Goal: Task Accomplishment & Management: Complete application form

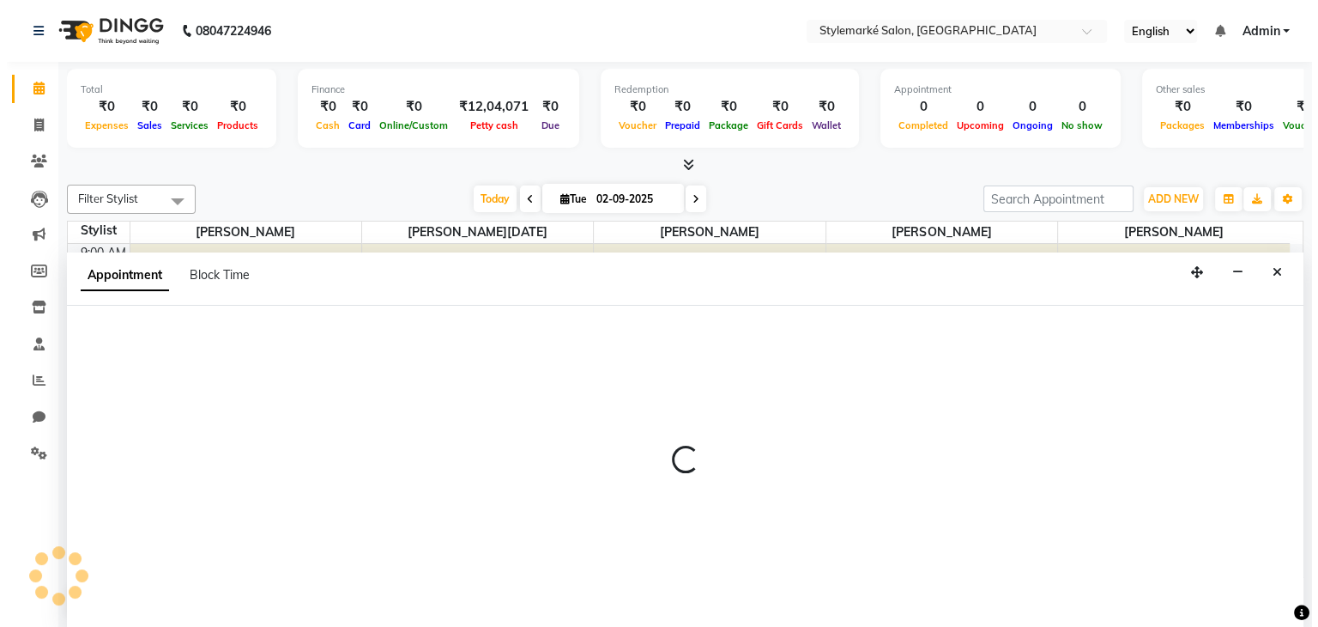
scroll to position [1, 0]
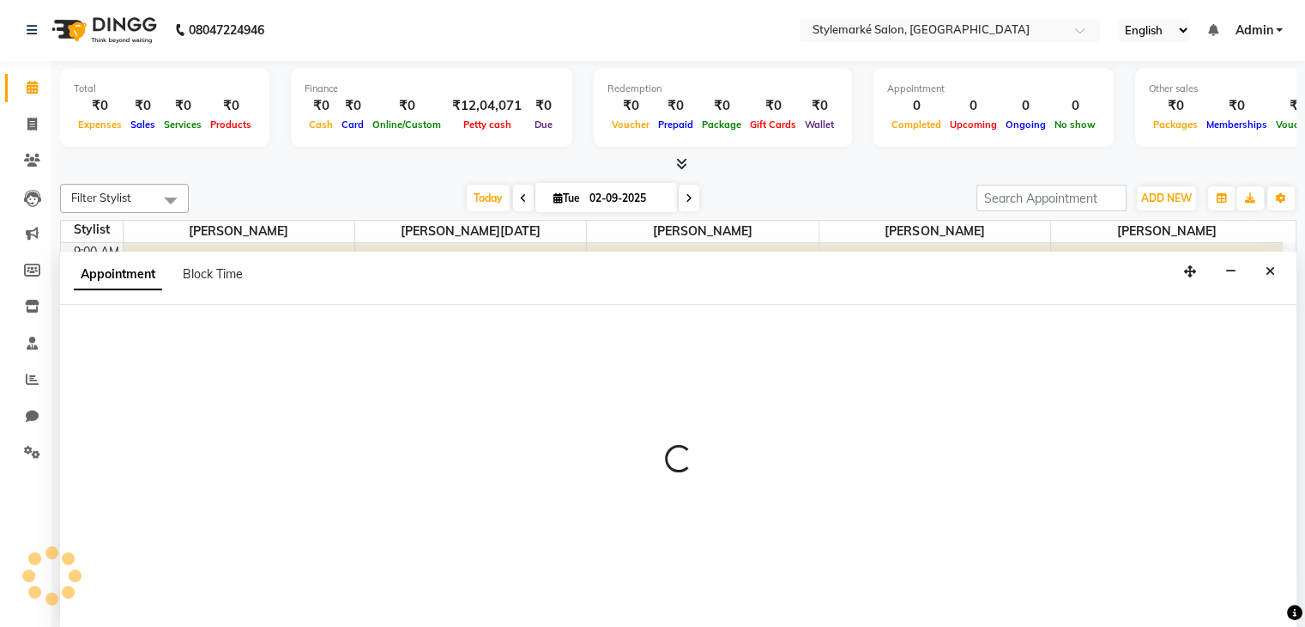
select select "71244"
select select "720"
select select "tentative"
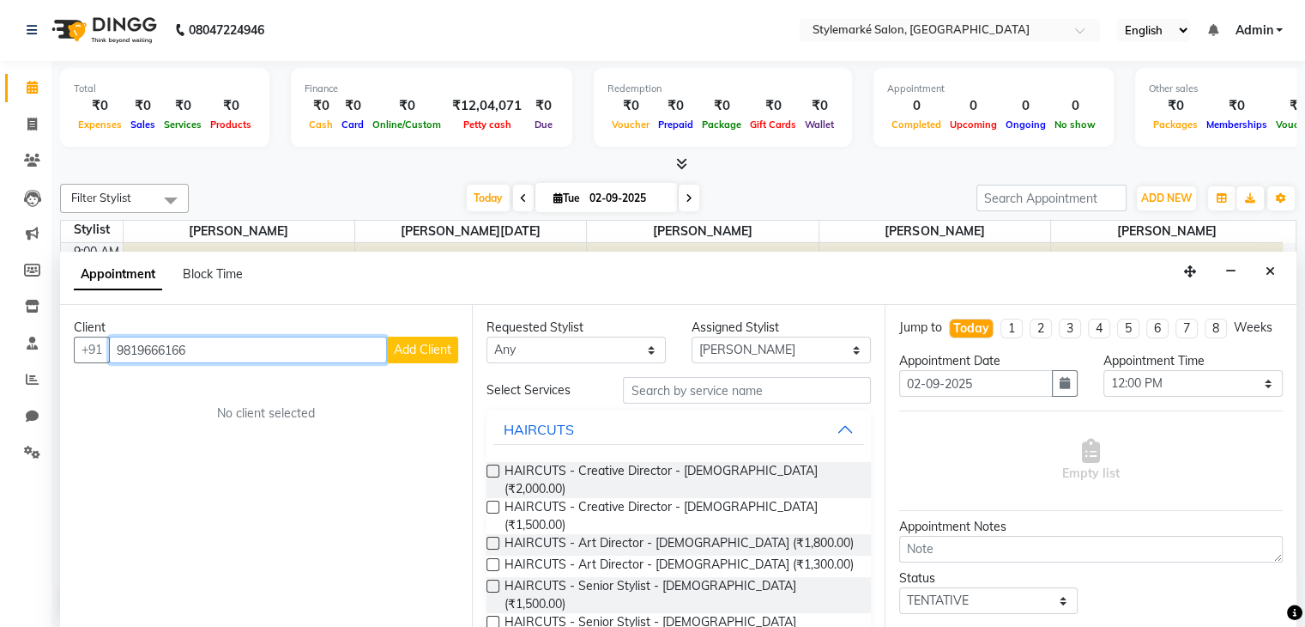
type input "9819666166"
click at [446, 354] on span "Add Client" at bounding box center [423, 349] width 58 height 15
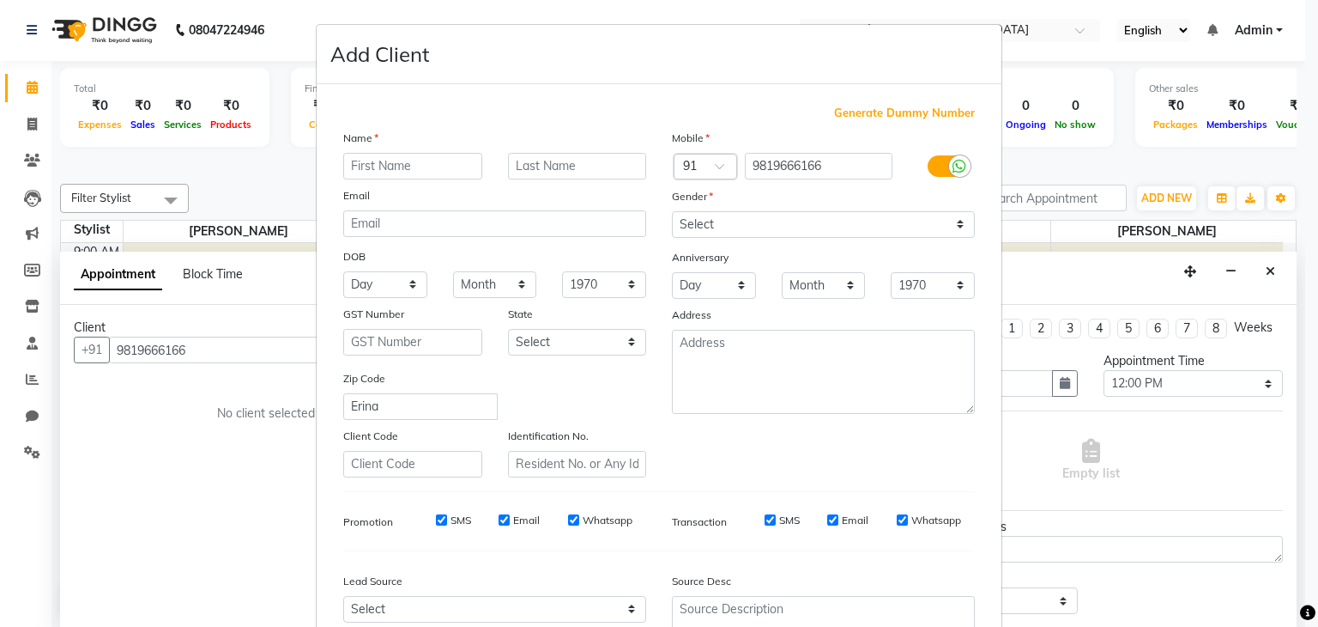
type input "Erina"
click at [392, 172] on input "text" at bounding box center [412, 166] width 139 height 27
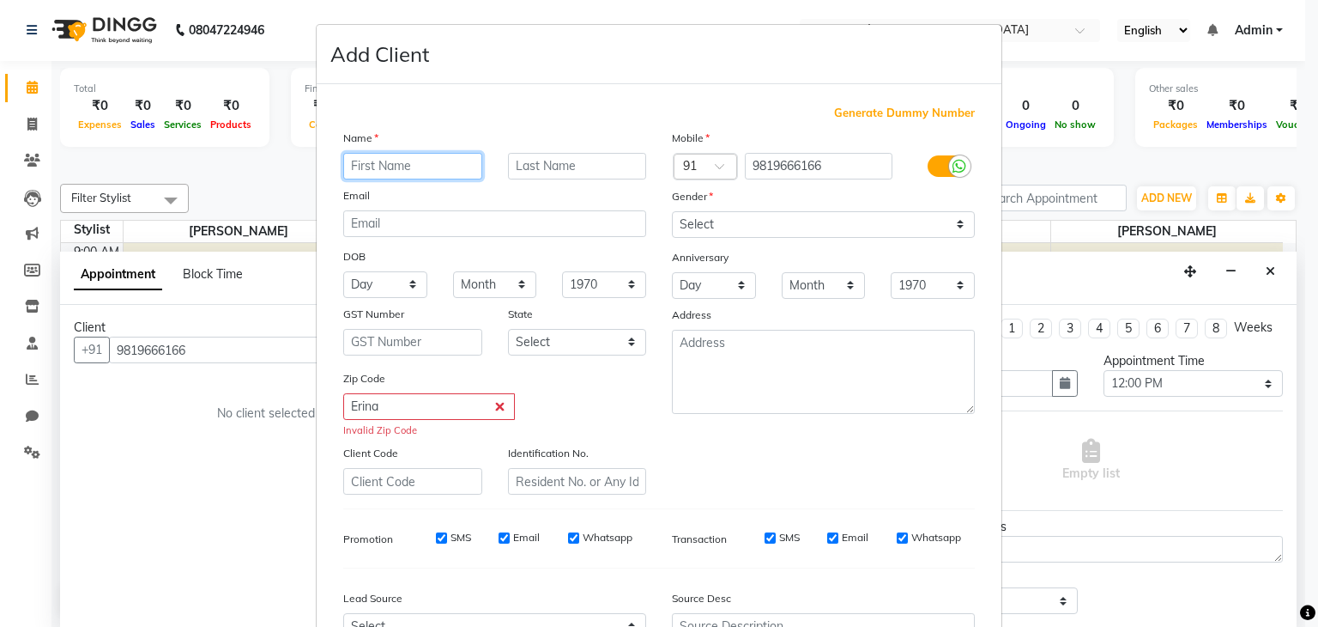
type input "E"
type input "Elina"
click at [392, 172] on input "Elina" at bounding box center [412, 166] width 139 height 27
click at [525, 172] on input "text" at bounding box center [577, 166] width 139 height 27
type input "Alarn"
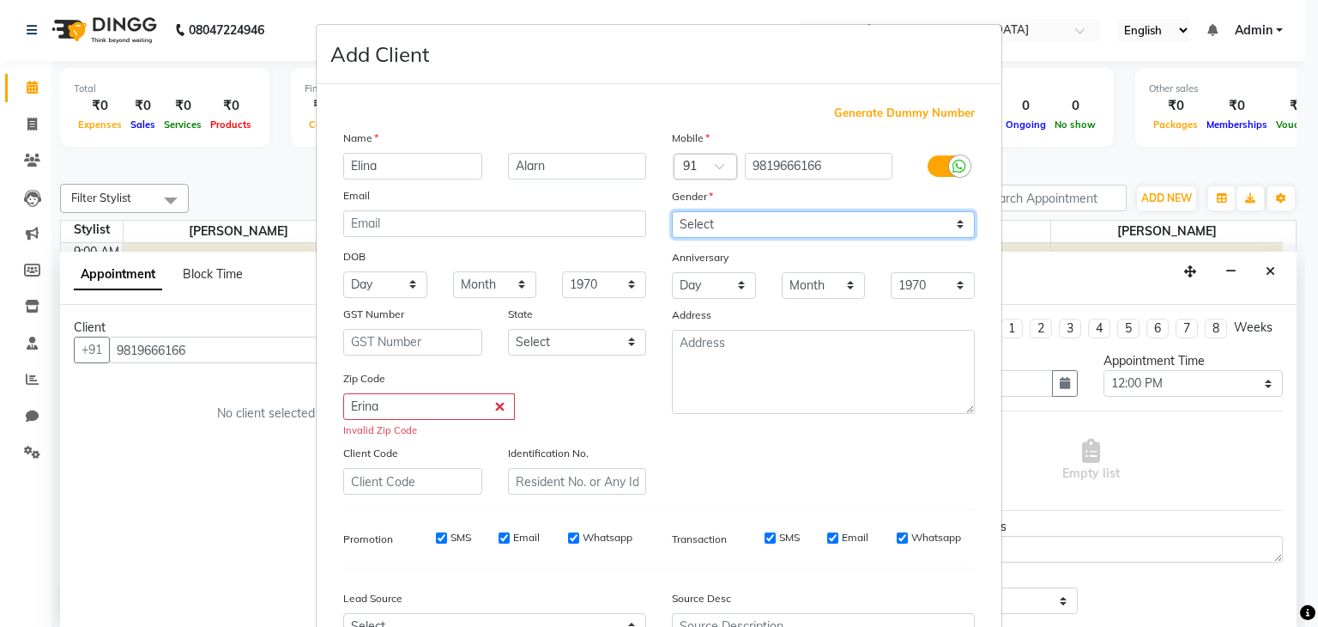
click at [948, 223] on select "Select [DEMOGRAPHIC_DATA] [DEMOGRAPHIC_DATA] Other Prefer Not To Say" at bounding box center [823, 224] width 303 height 27
select select "[DEMOGRAPHIC_DATA]"
click at [672, 212] on select "Select [DEMOGRAPHIC_DATA] [DEMOGRAPHIC_DATA] Other Prefer Not To Say" at bounding box center [823, 224] width 303 height 27
click at [436, 542] on input "SMS" at bounding box center [441, 537] width 11 height 11
checkbox input "false"
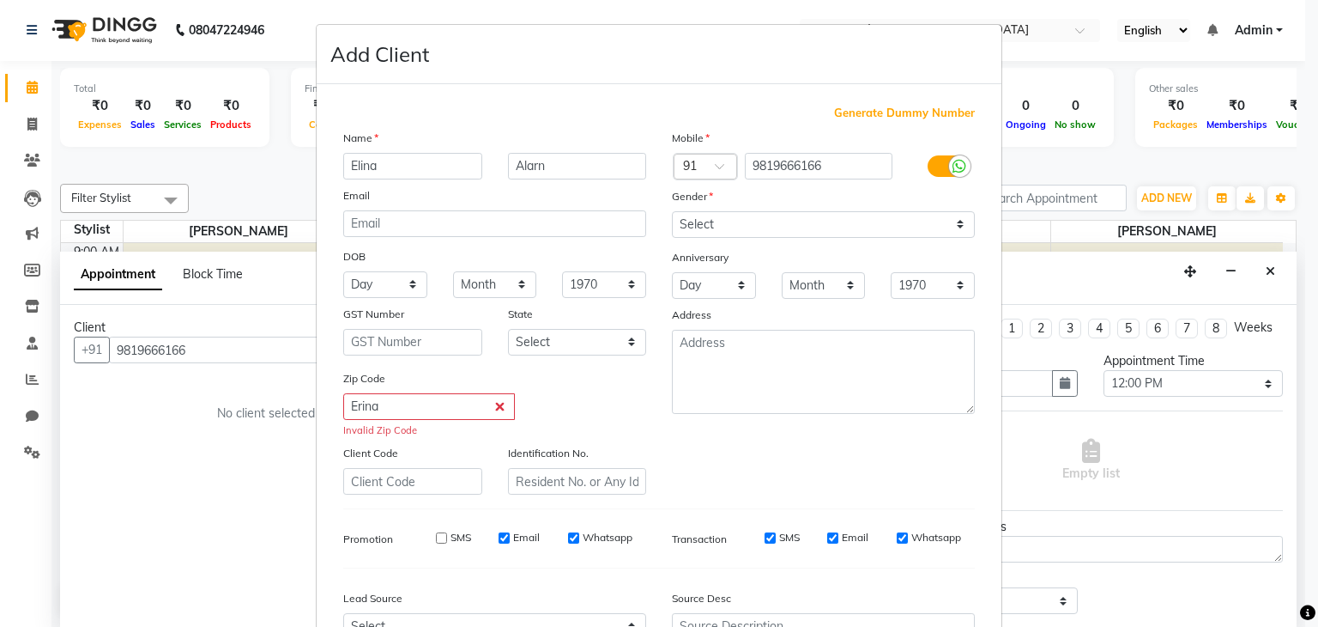
click at [499, 541] on input "Email" at bounding box center [504, 537] width 11 height 11
checkbox input "false"
click at [569, 536] on input "Whatsapp" at bounding box center [573, 537] width 11 height 11
checkbox input "false"
click at [765, 543] on input "SMS" at bounding box center [770, 537] width 11 height 11
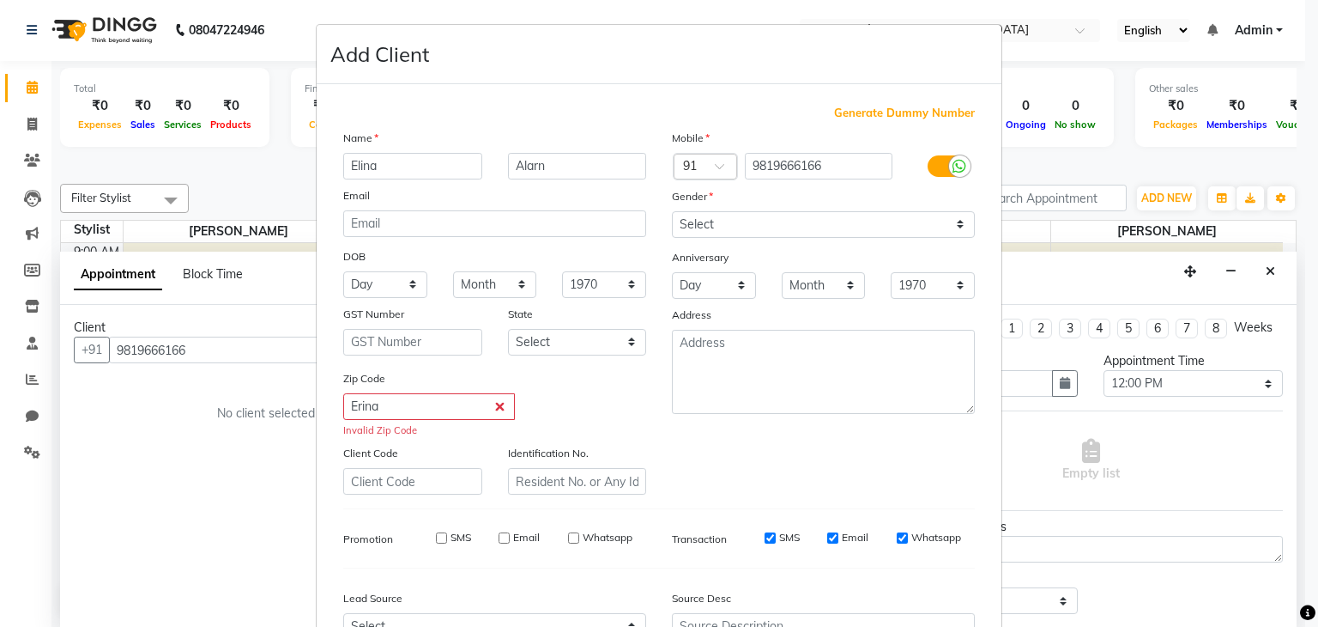
checkbox input "false"
click at [827, 543] on input "Email" at bounding box center [832, 537] width 11 height 11
checkbox input "false"
click at [897, 541] on input "Whatsapp" at bounding box center [902, 537] width 11 height 11
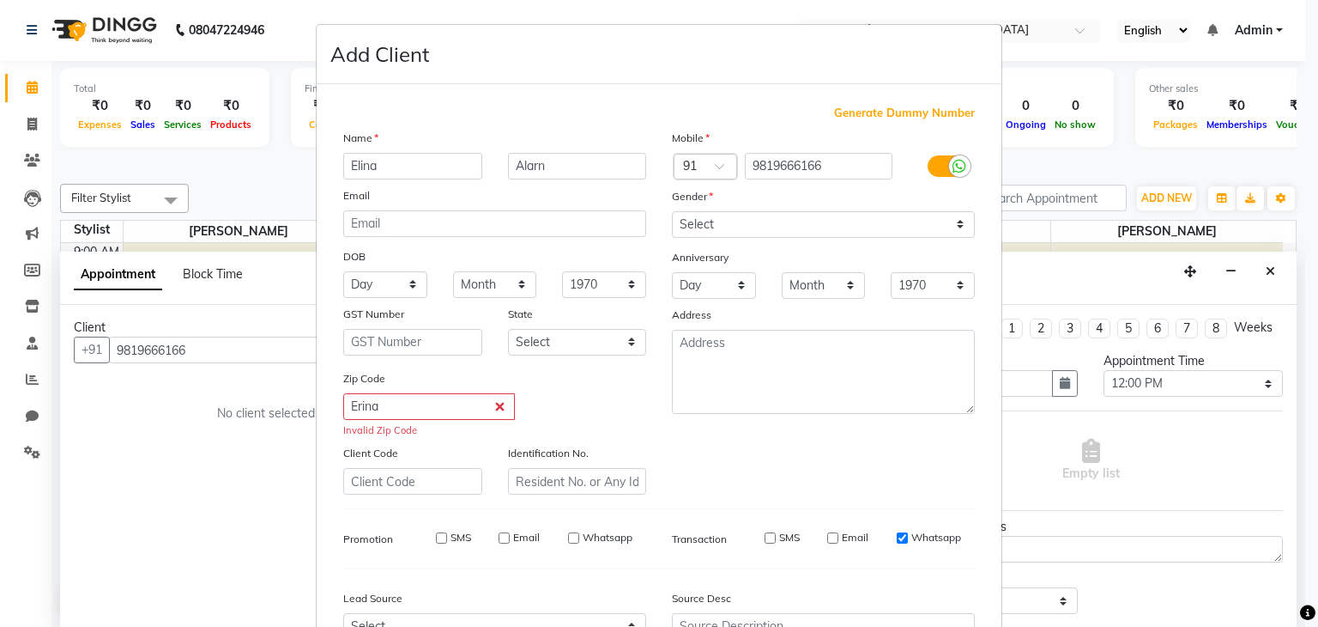
click at [897, 543] on input "Whatsapp" at bounding box center [902, 537] width 11 height 11
checkbox input "false"
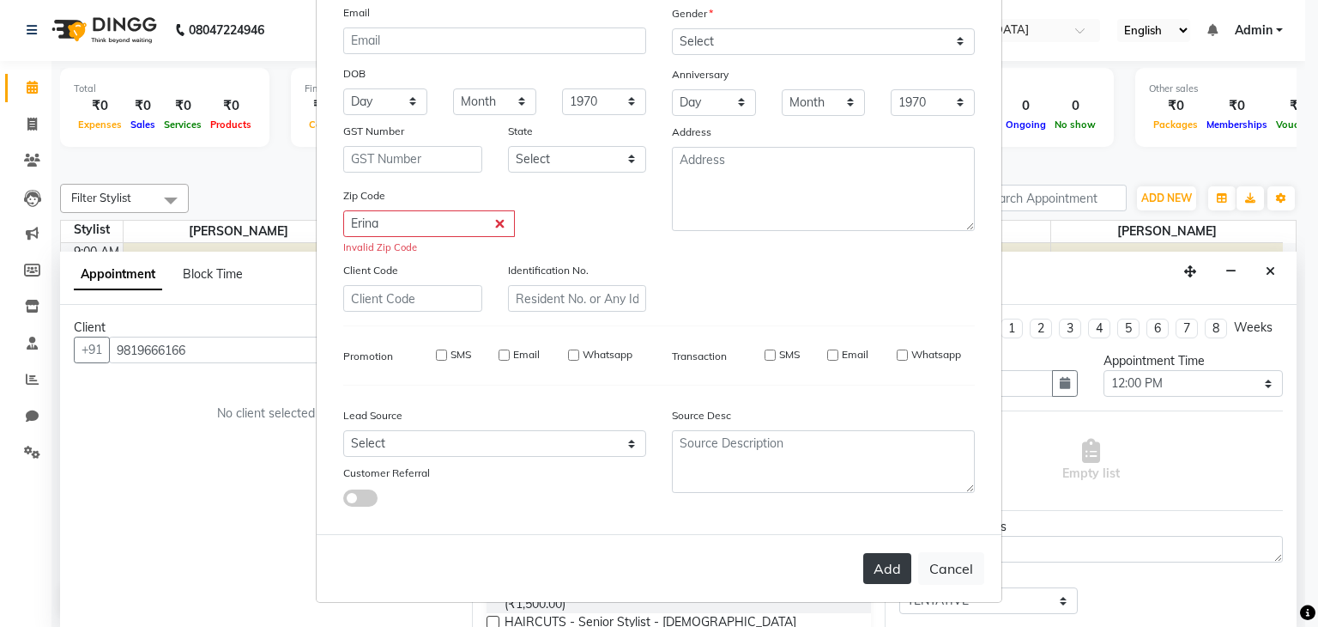
click at [880, 569] on button "Add" at bounding box center [887, 568] width 48 height 31
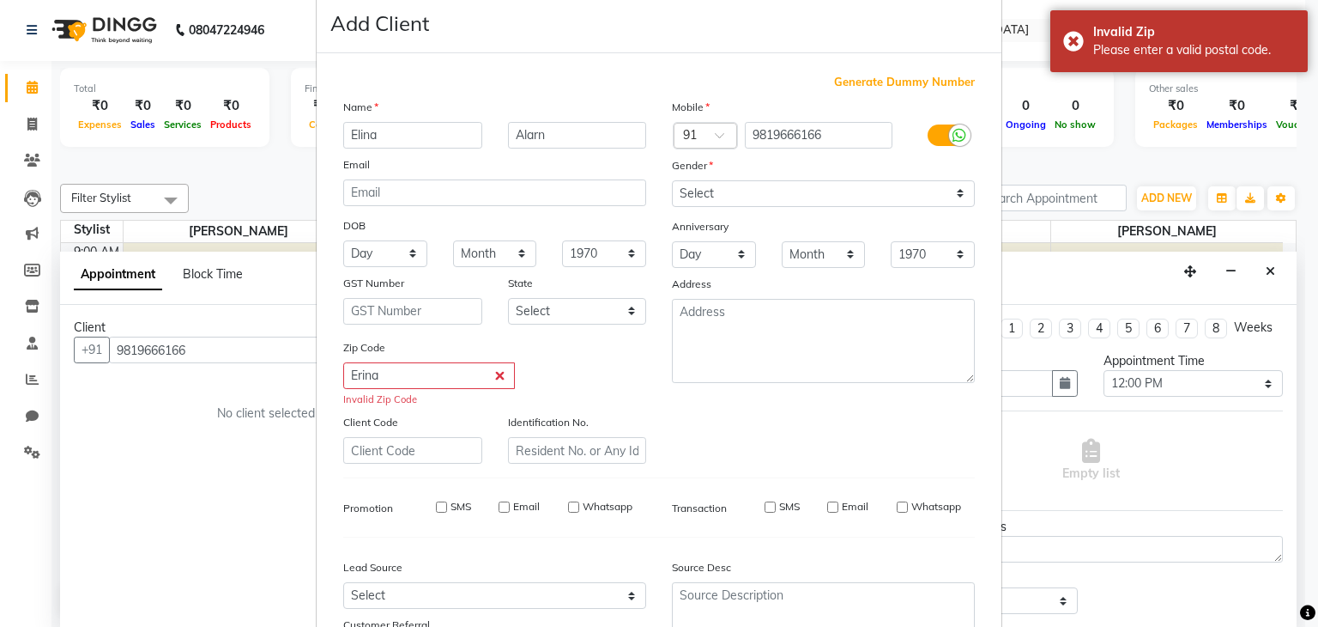
scroll to position [21, 0]
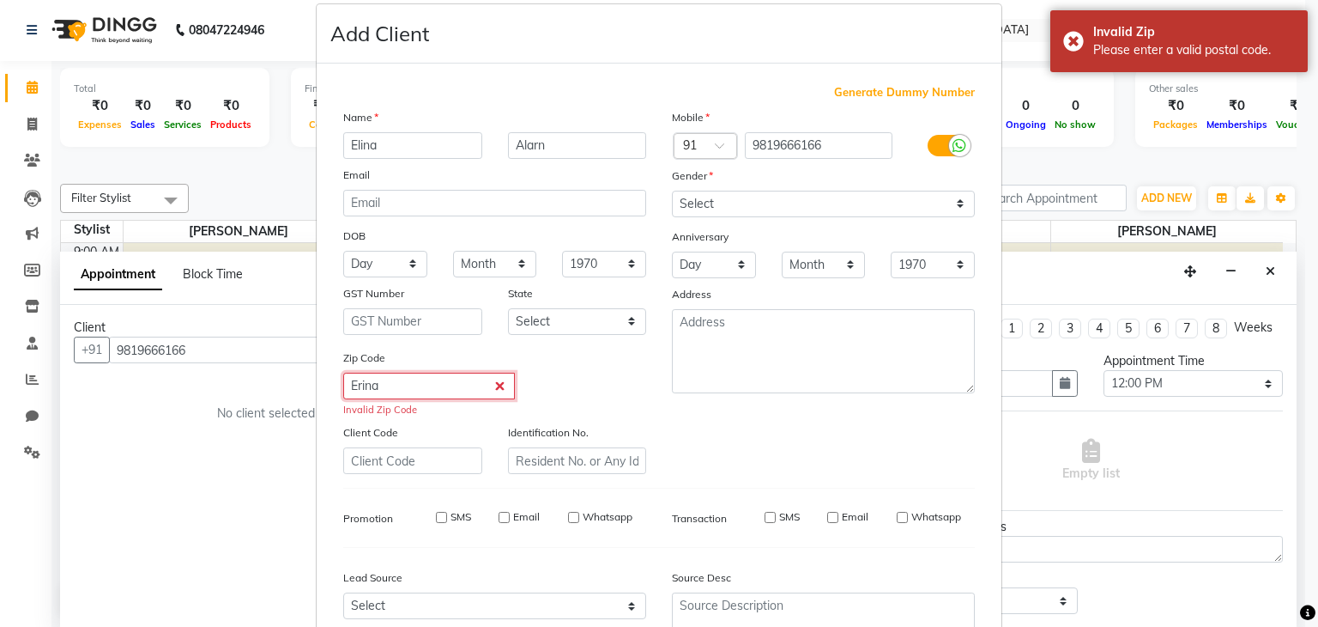
click at [404, 398] on input "Erina" at bounding box center [429, 385] width 172 height 27
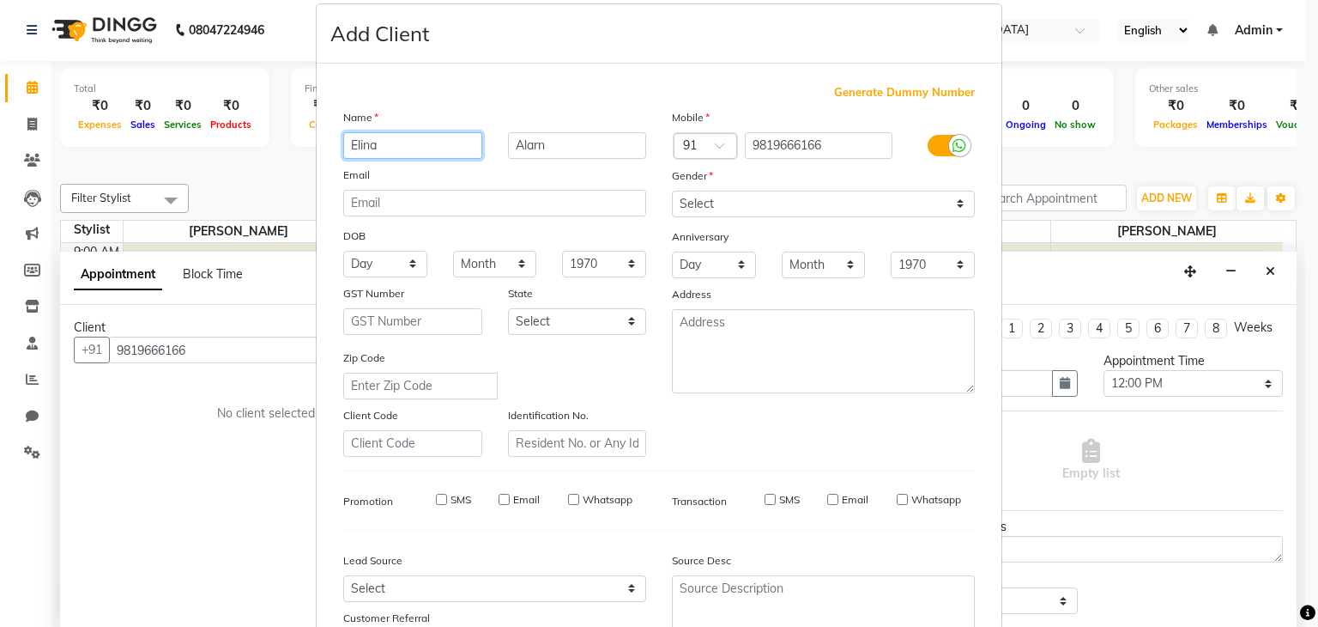
click at [381, 135] on input "Elina" at bounding box center [412, 145] width 139 height 27
type input "Erina"
click at [570, 158] on input "Alarn" at bounding box center [577, 145] width 139 height 27
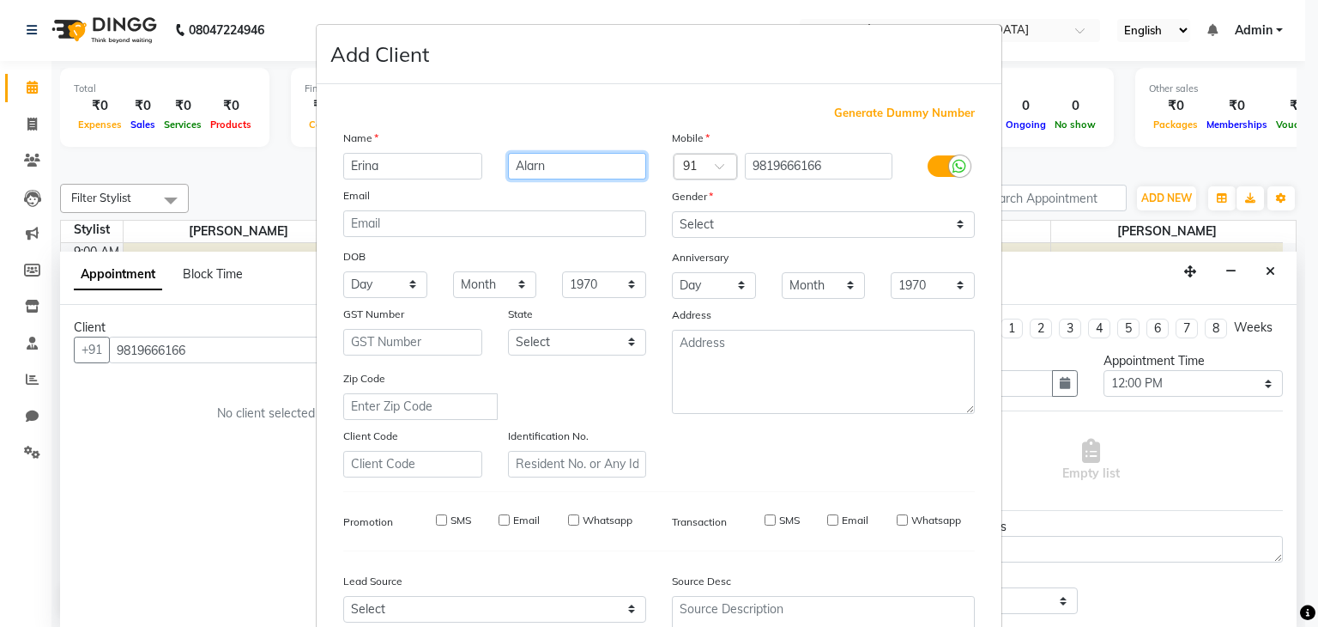
scroll to position [174, 0]
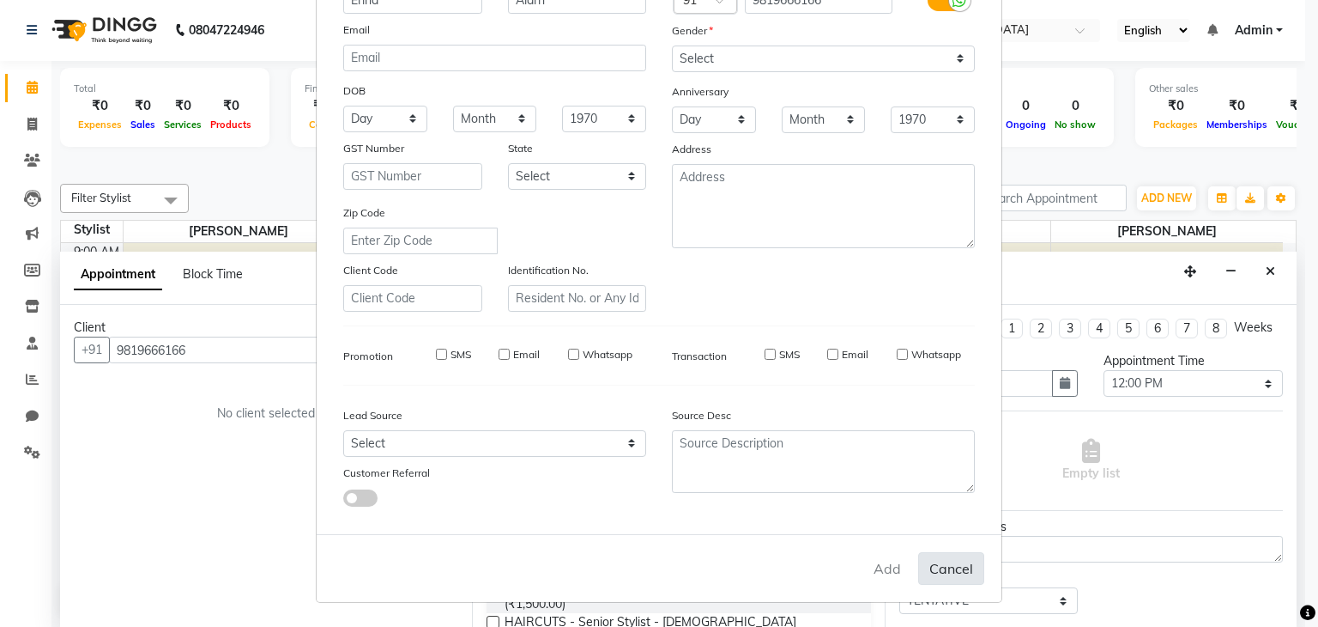
click at [937, 571] on button "Cancel" at bounding box center [951, 568] width 66 height 33
select select
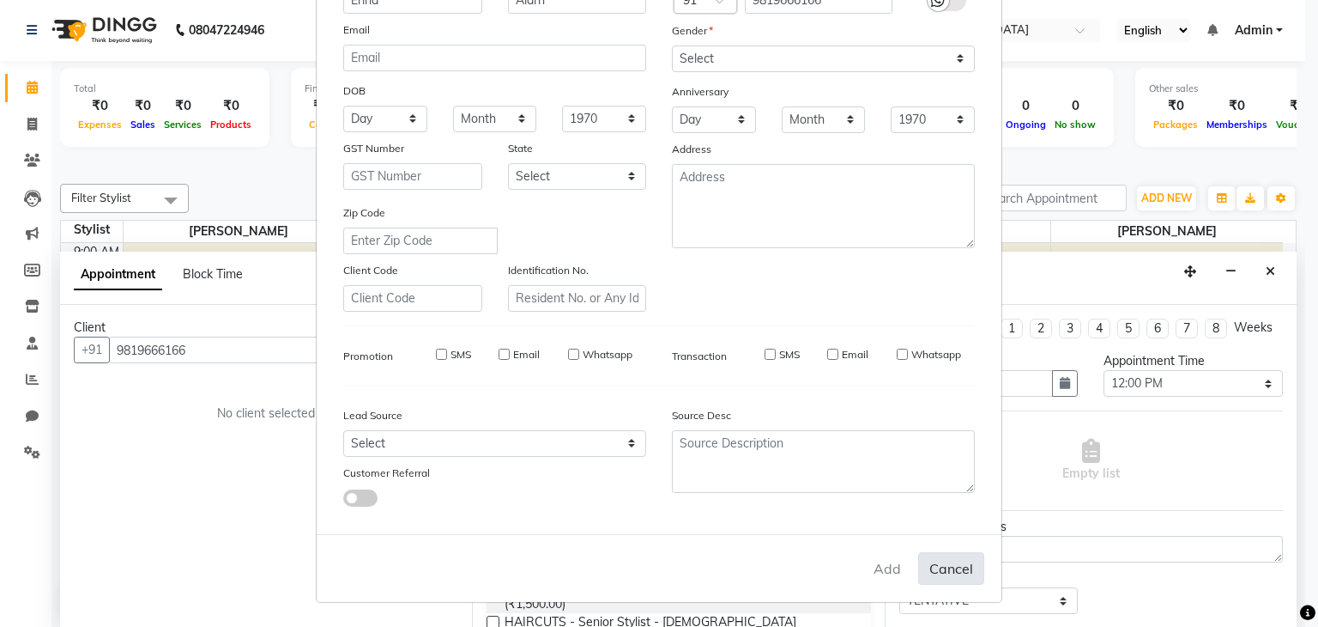
select select
checkbox input "false"
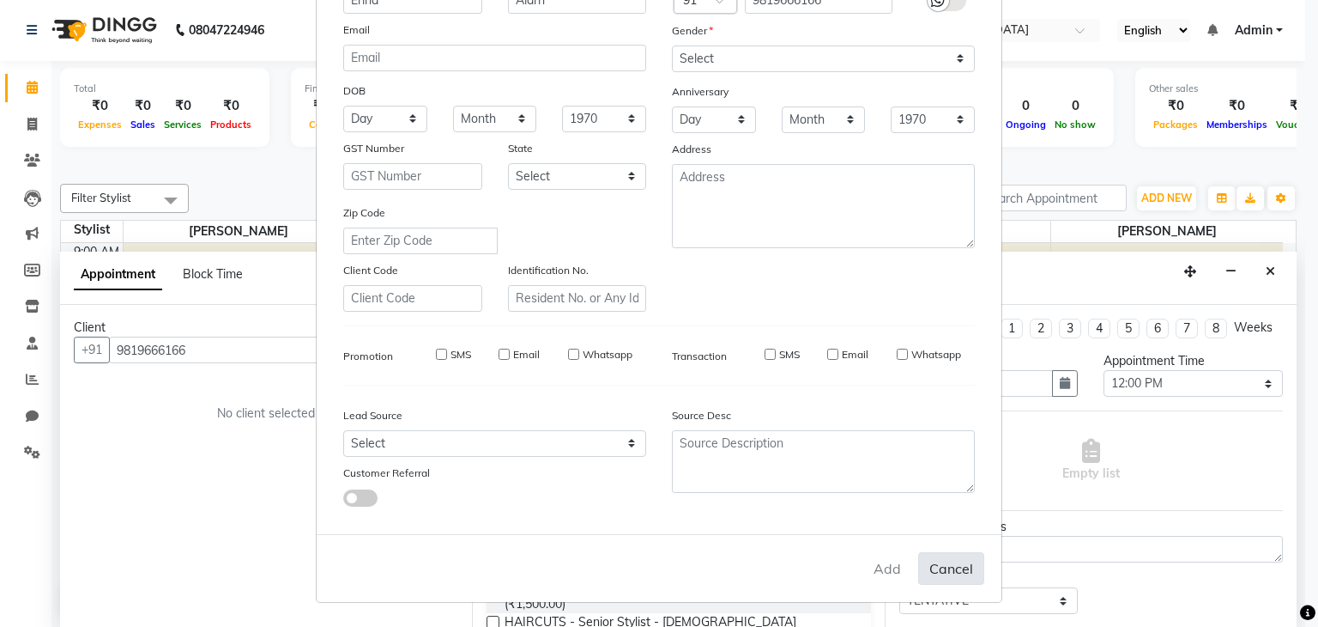
checkbox input "false"
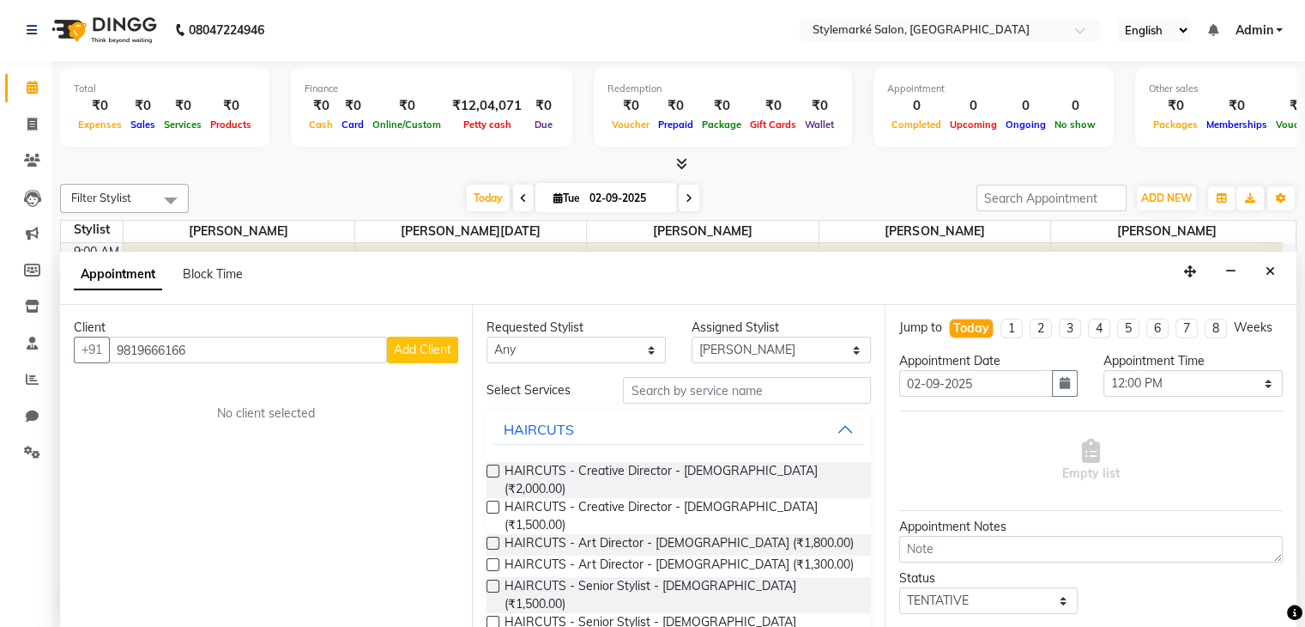
click at [429, 336] on button "Add Client" at bounding box center [422, 349] width 71 height 27
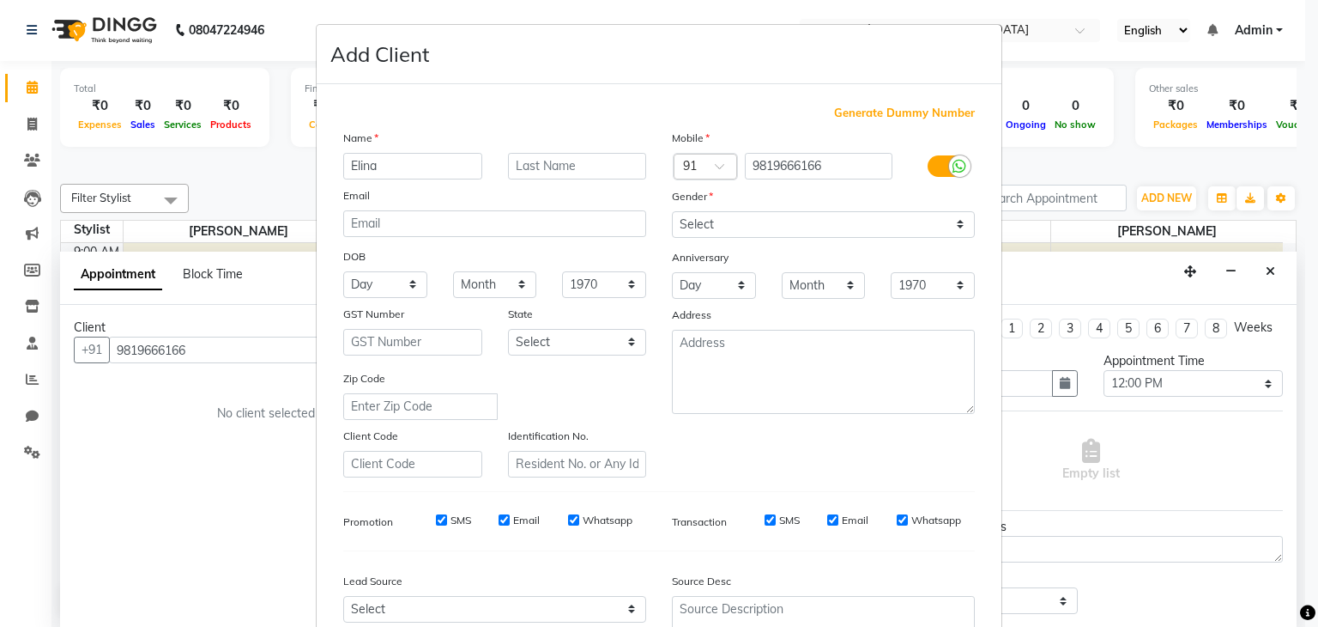
type input "Elina"
type input "Alern"
click at [952, 221] on select "Select [DEMOGRAPHIC_DATA] [DEMOGRAPHIC_DATA] Other Prefer Not To Say" at bounding box center [823, 224] width 303 height 27
select select "[DEMOGRAPHIC_DATA]"
click at [672, 212] on select "Select [DEMOGRAPHIC_DATA] [DEMOGRAPHIC_DATA] Other Prefer Not To Say" at bounding box center [823, 224] width 303 height 27
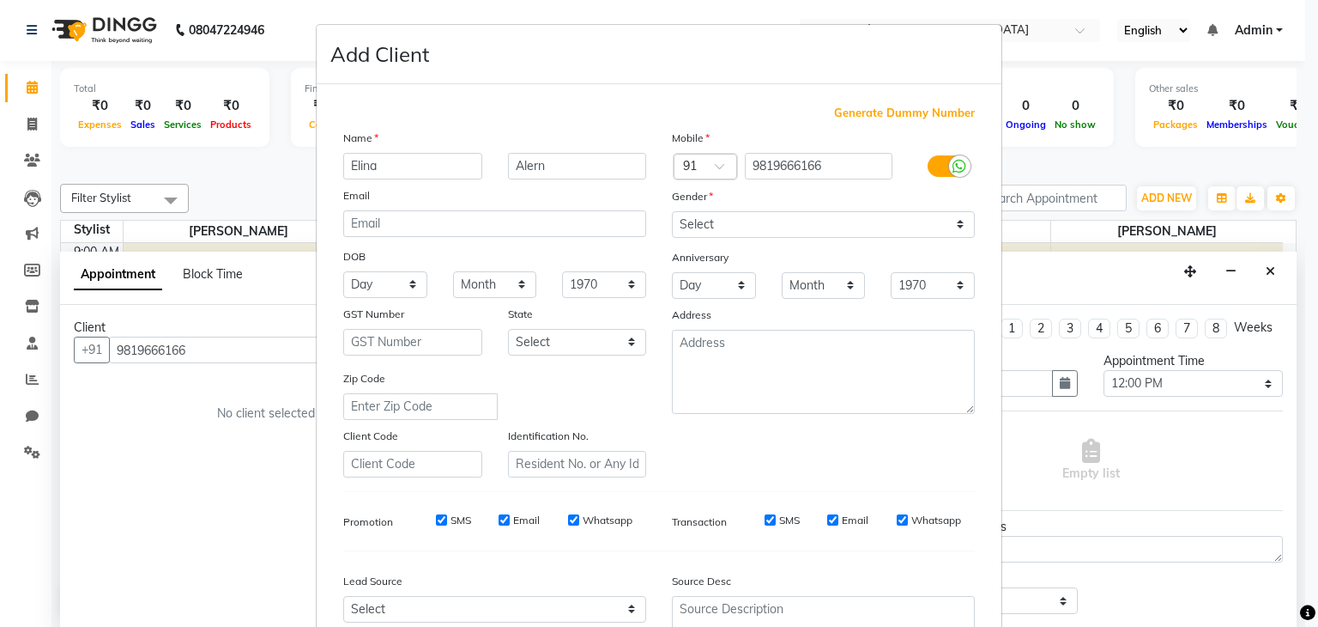
click at [436, 525] on input "SMS" at bounding box center [441, 519] width 11 height 11
checkbox input "false"
click at [490, 523] on div "SMS Email Whatsapp" at bounding box center [522, 519] width 248 height 15
click at [499, 521] on input "Email" at bounding box center [504, 519] width 11 height 11
checkbox input "false"
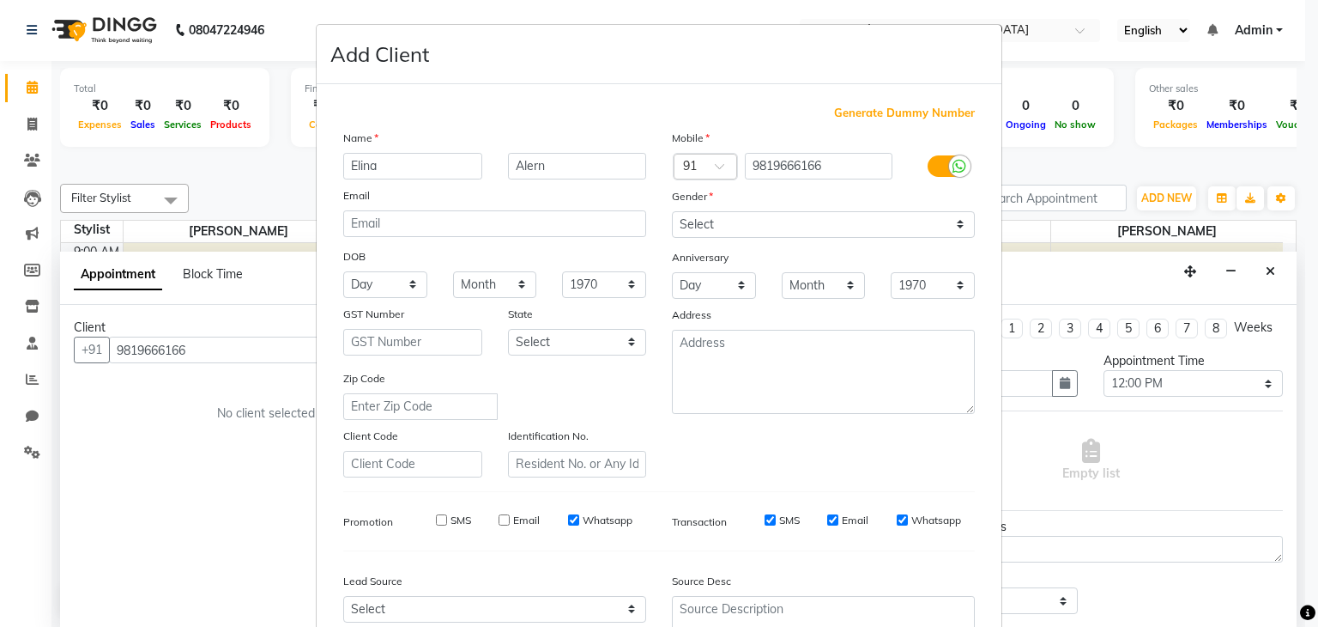
click at [568, 523] on input "Whatsapp" at bounding box center [573, 519] width 11 height 11
checkbox input "false"
click at [765, 524] on input "SMS" at bounding box center [770, 519] width 11 height 11
checkbox input "false"
click at [827, 525] on input "Email" at bounding box center [832, 519] width 11 height 11
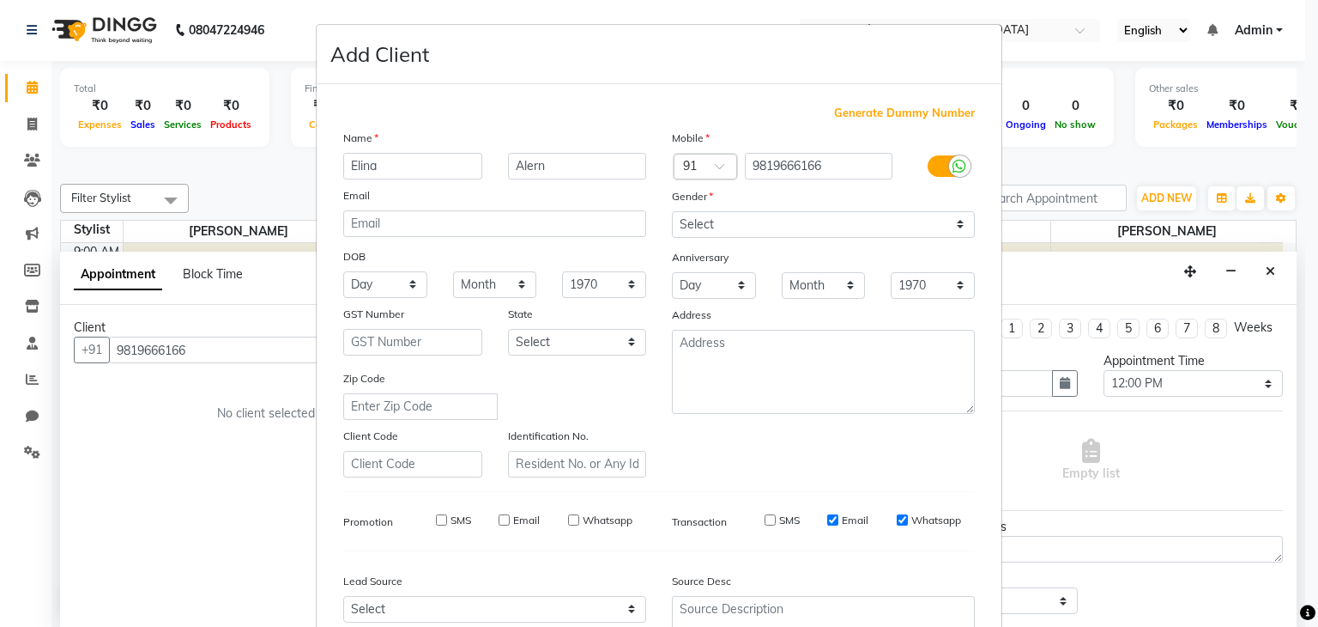
checkbox input "false"
click at [897, 525] on input "Whatsapp" at bounding box center [902, 519] width 11 height 11
checkbox input "false"
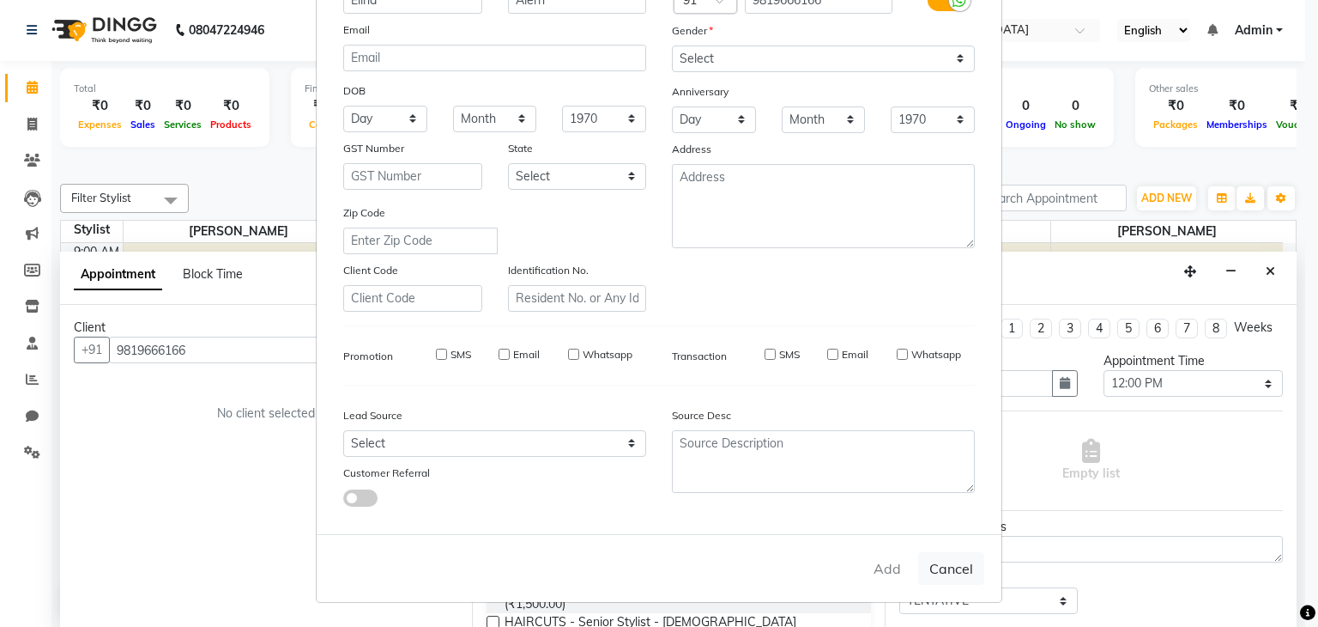
scroll to position [3, 0]
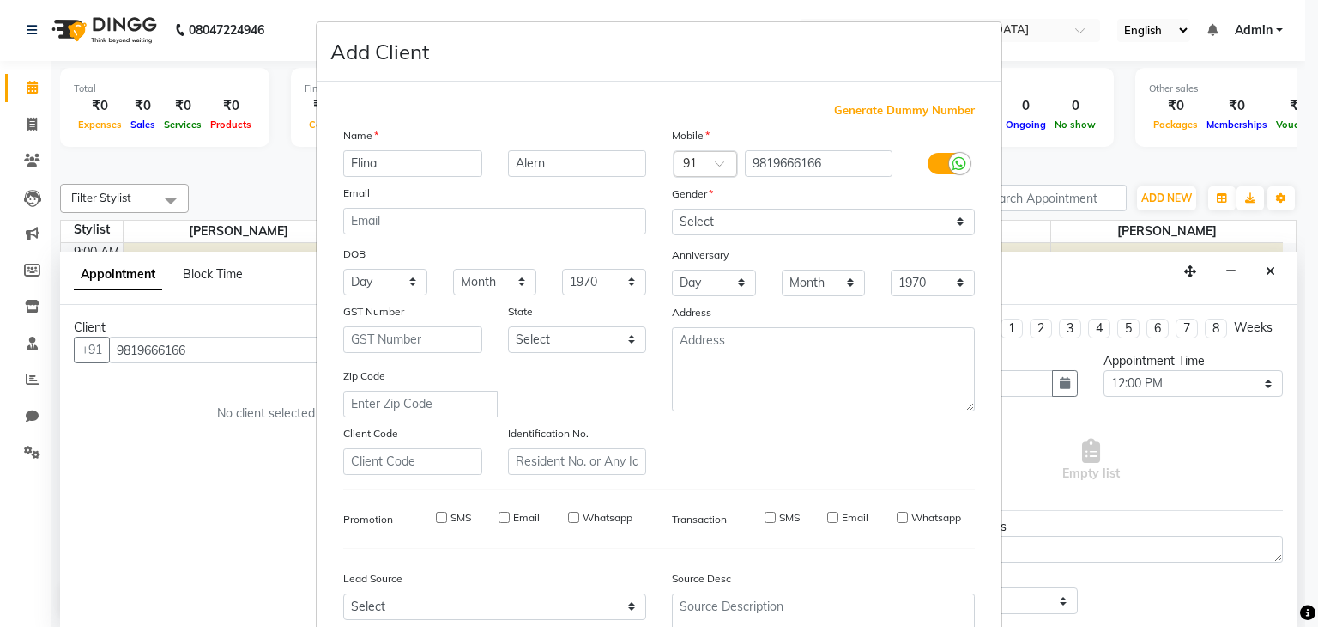
drag, startPoint x: 117, startPoint y: 348, endPoint x: 195, endPoint y: 357, distance: 78.6
click at [195, 357] on ngb-modal-window "Add Client Generate Dummy Number Name [PERSON_NAME] Email DOB Day 01 02 03 04 0…" at bounding box center [659, 313] width 1318 height 627
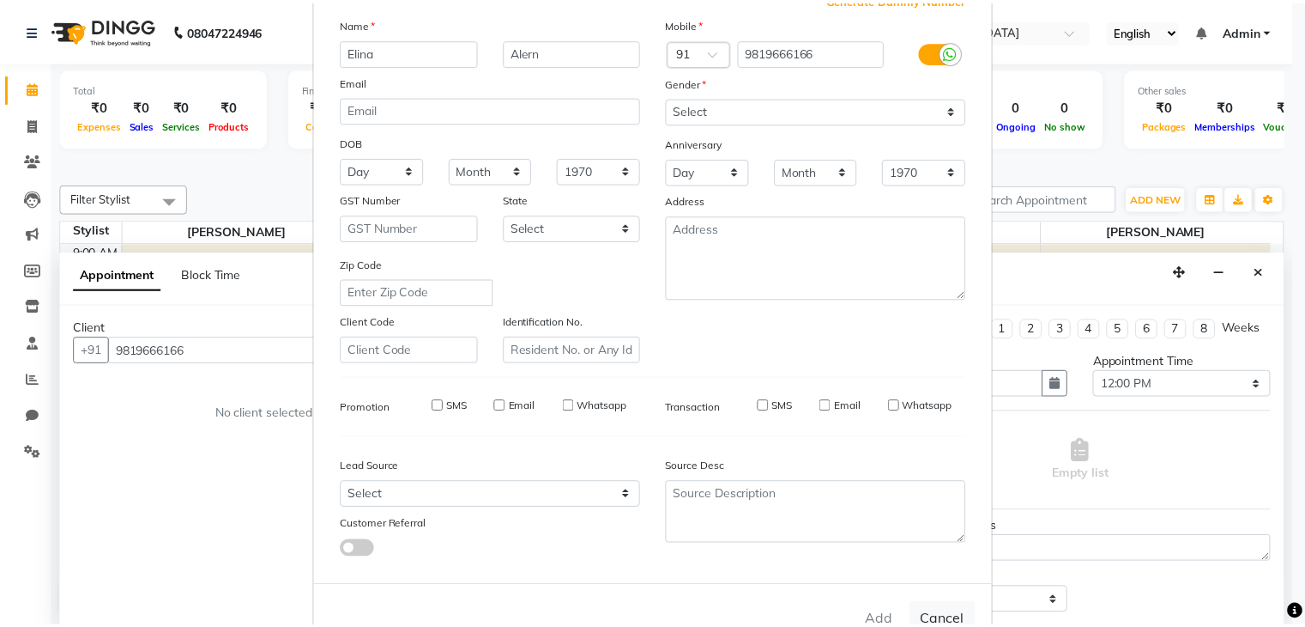
scroll to position [174, 0]
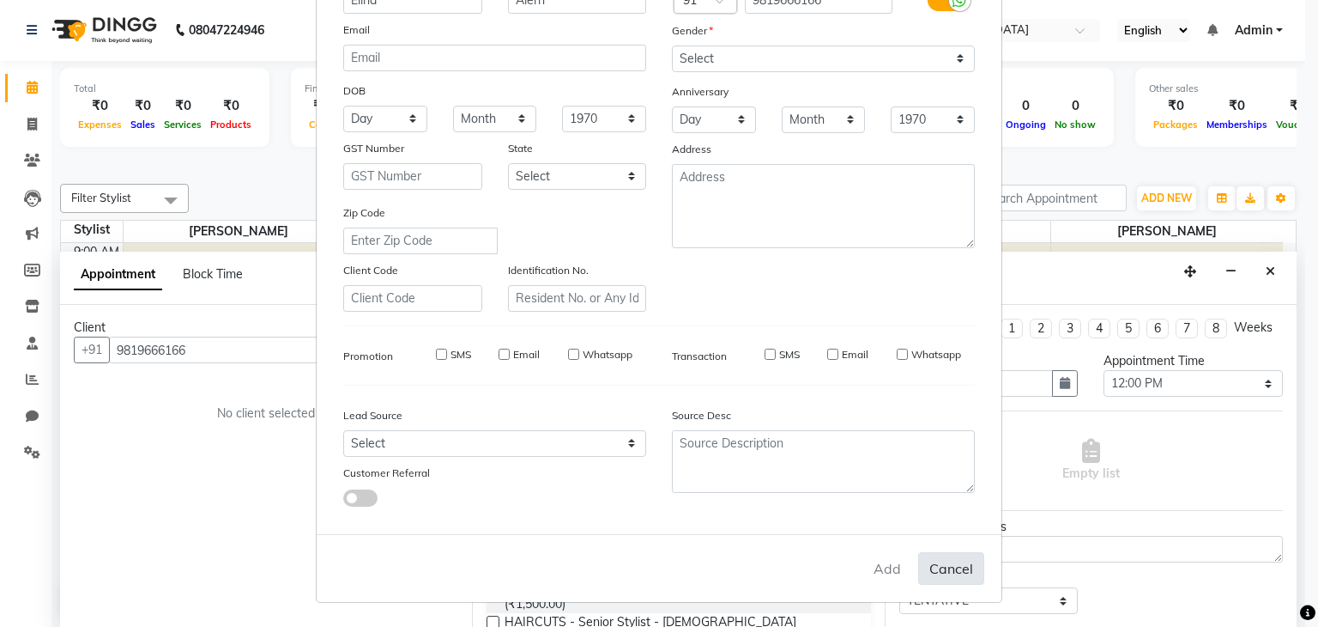
click at [941, 574] on button "Cancel" at bounding box center [951, 568] width 66 height 33
select select
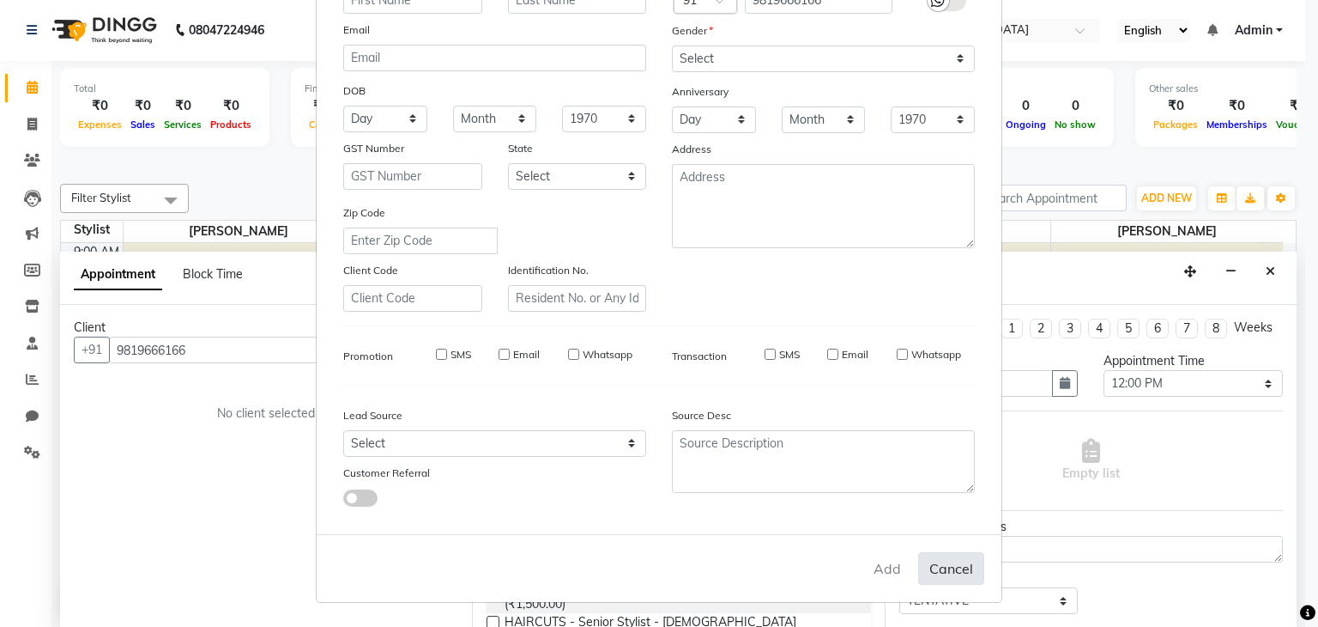
select select
checkbox input "false"
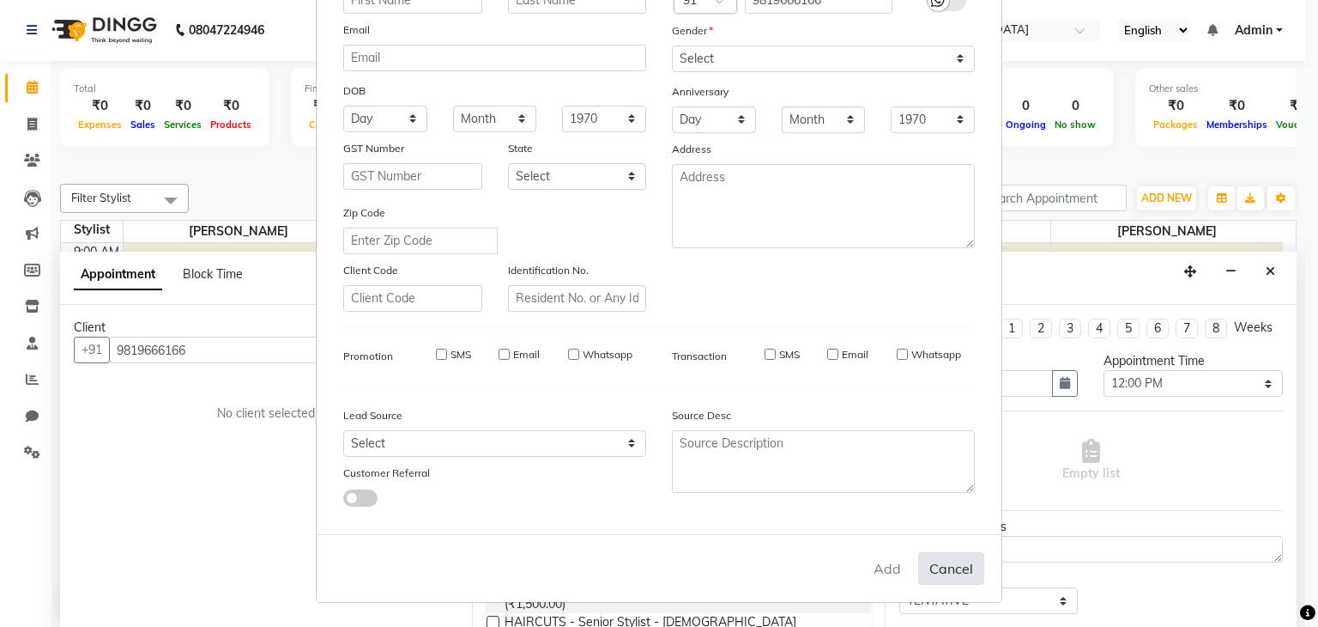
checkbox input "false"
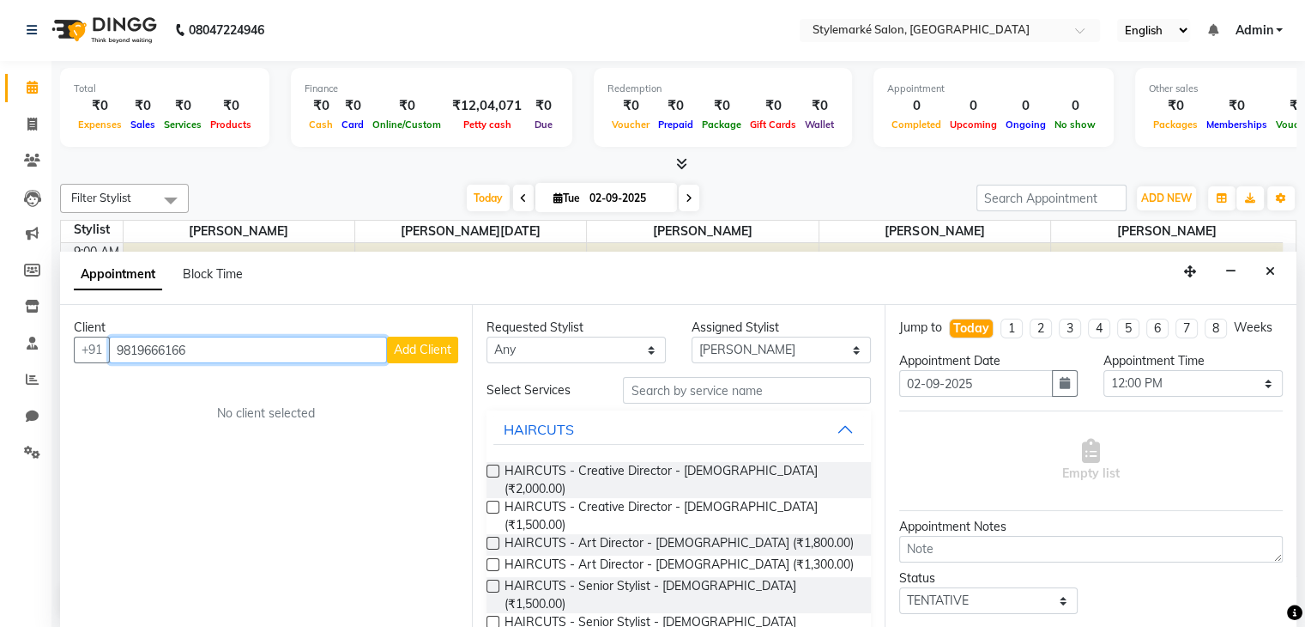
drag, startPoint x: 117, startPoint y: 341, endPoint x: 196, endPoint y: 351, distance: 79.6
click at [196, 351] on input "9819666166" at bounding box center [248, 349] width 278 height 27
click at [1274, 276] on icon "Close" at bounding box center [1270, 271] width 9 height 12
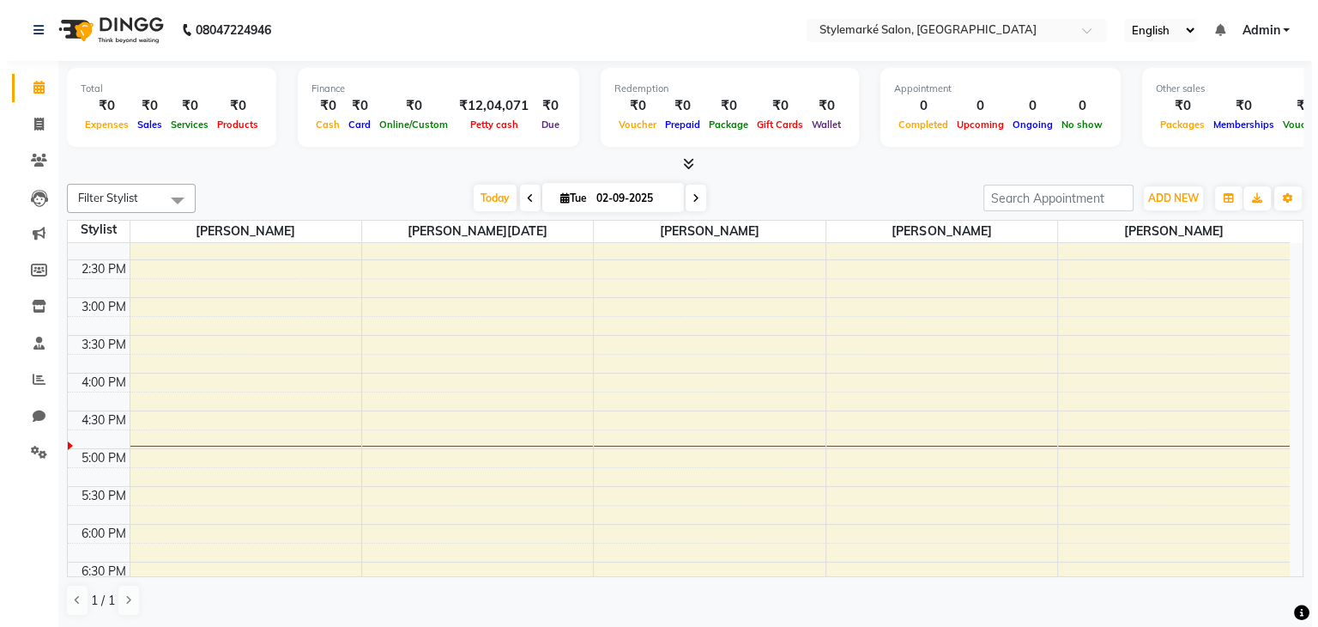
scroll to position [429, 0]
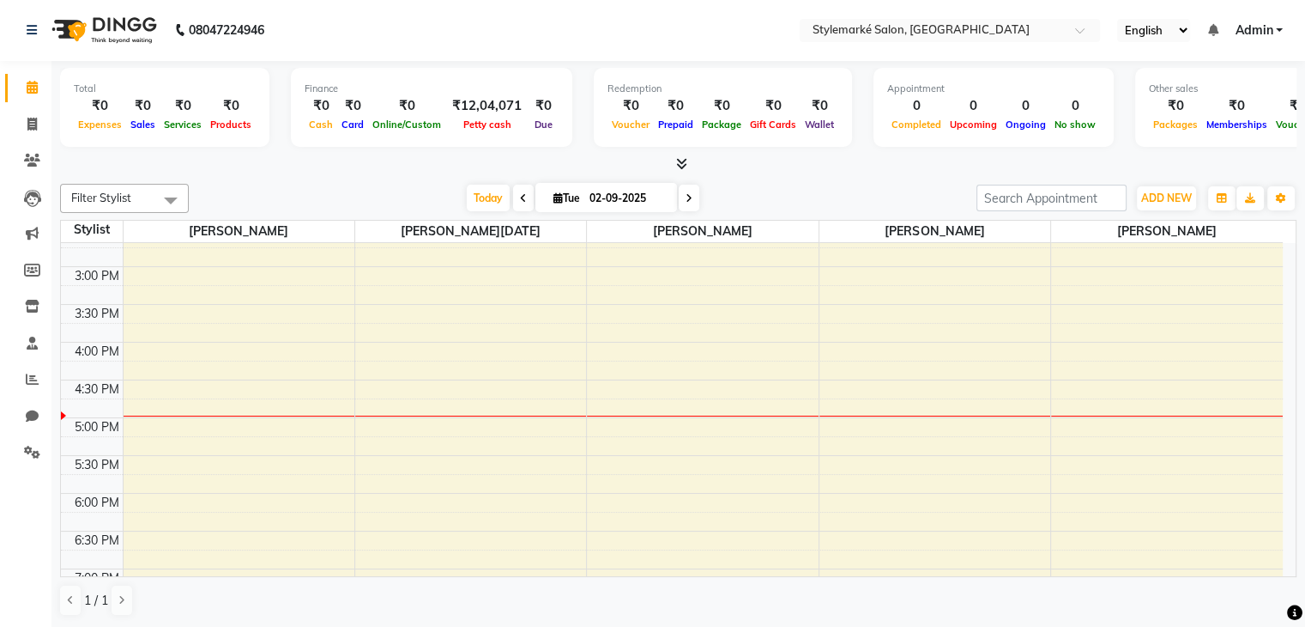
click at [1113, 405] on div "9:00 AM 9:30 AM 10:00 AM 10:30 AM 11:00 AM 11:30 AM 12:00 PM 12:30 PM 1:00 PM 1…" at bounding box center [672, 266] width 1222 height 905
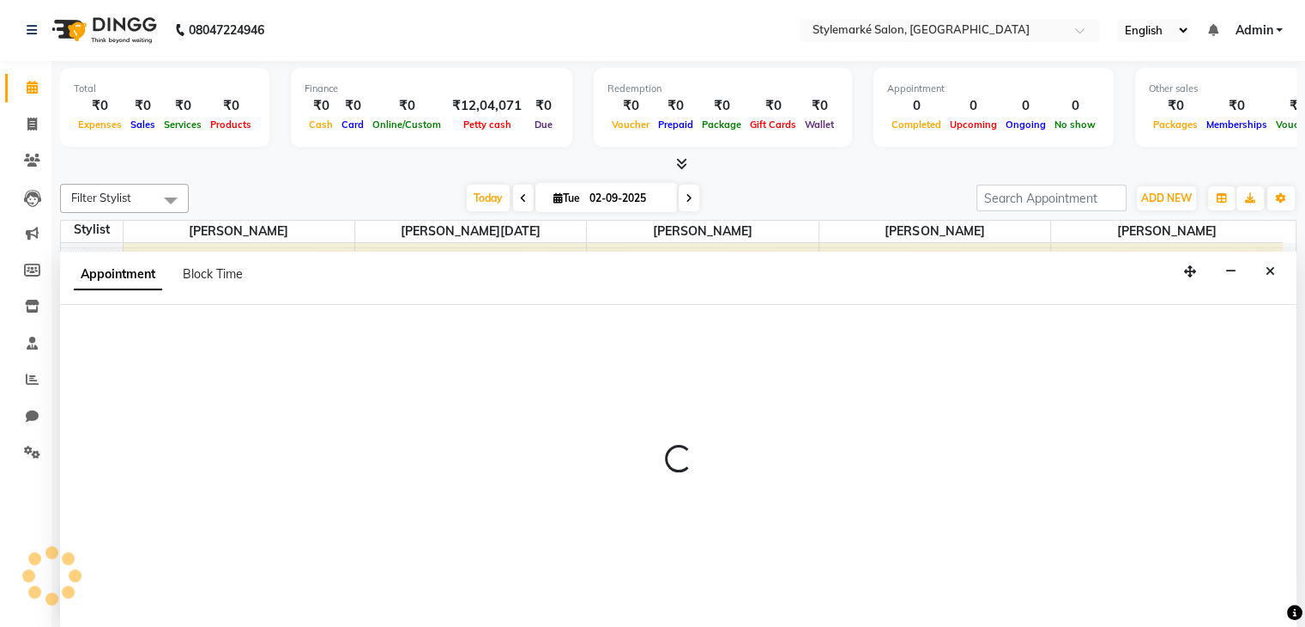
select select "71244"
select select "1005"
select select "tentative"
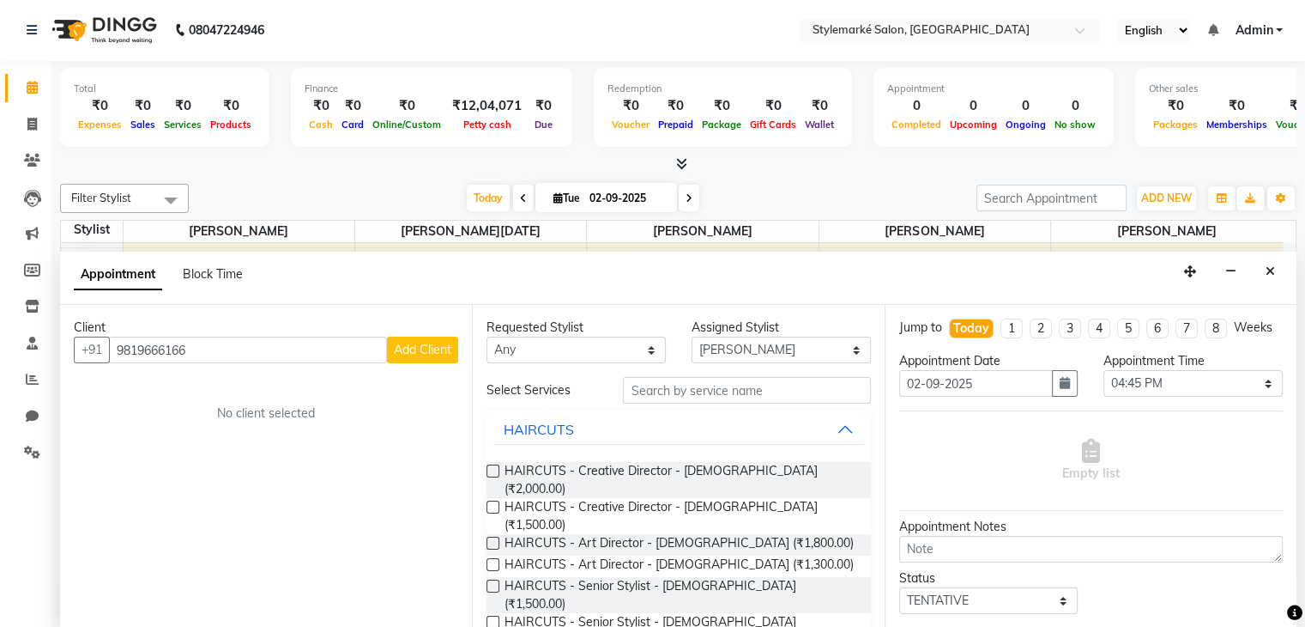
type input "9819666166"
click at [435, 358] on button "Add Client" at bounding box center [422, 349] width 71 height 27
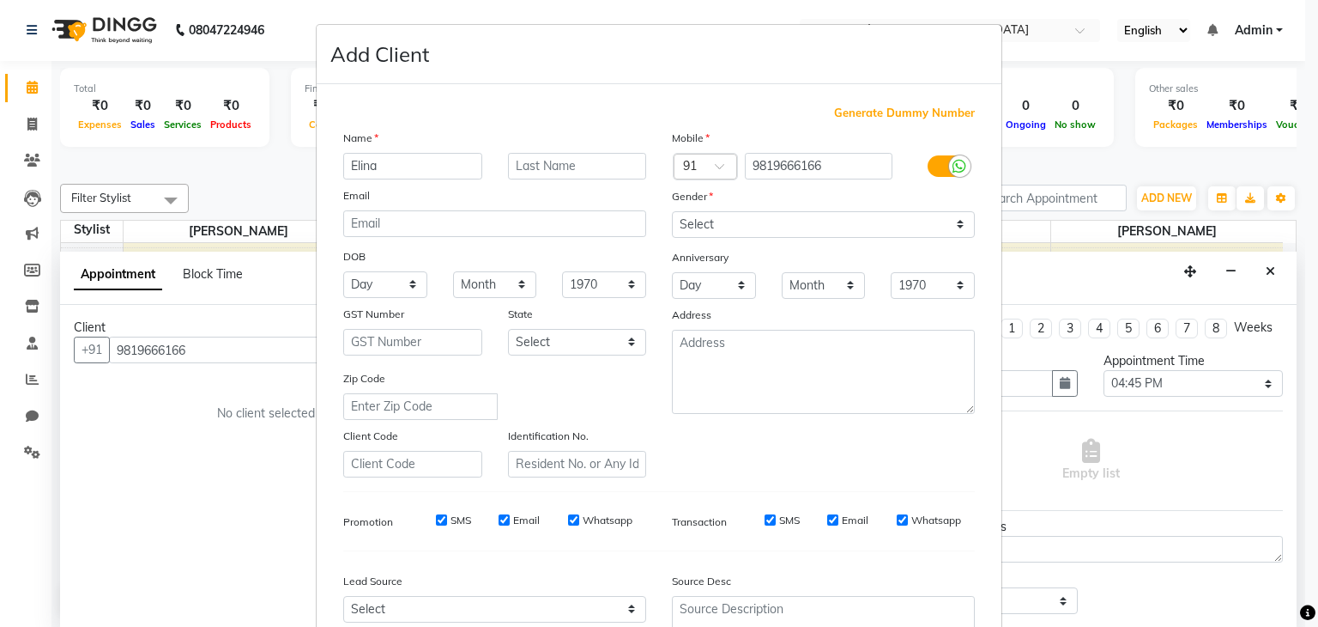
type input "Elina"
type input "Alern"
click at [955, 217] on select "Select [DEMOGRAPHIC_DATA] [DEMOGRAPHIC_DATA] Other Prefer Not To Say" at bounding box center [823, 224] width 303 height 27
select select "[DEMOGRAPHIC_DATA]"
click at [672, 212] on select "Select [DEMOGRAPHIC_DATA] [DEMOGRAPHIC_DATA] Other Prefer Not To Say" at bounding box center [823, 224] width 303 height 27
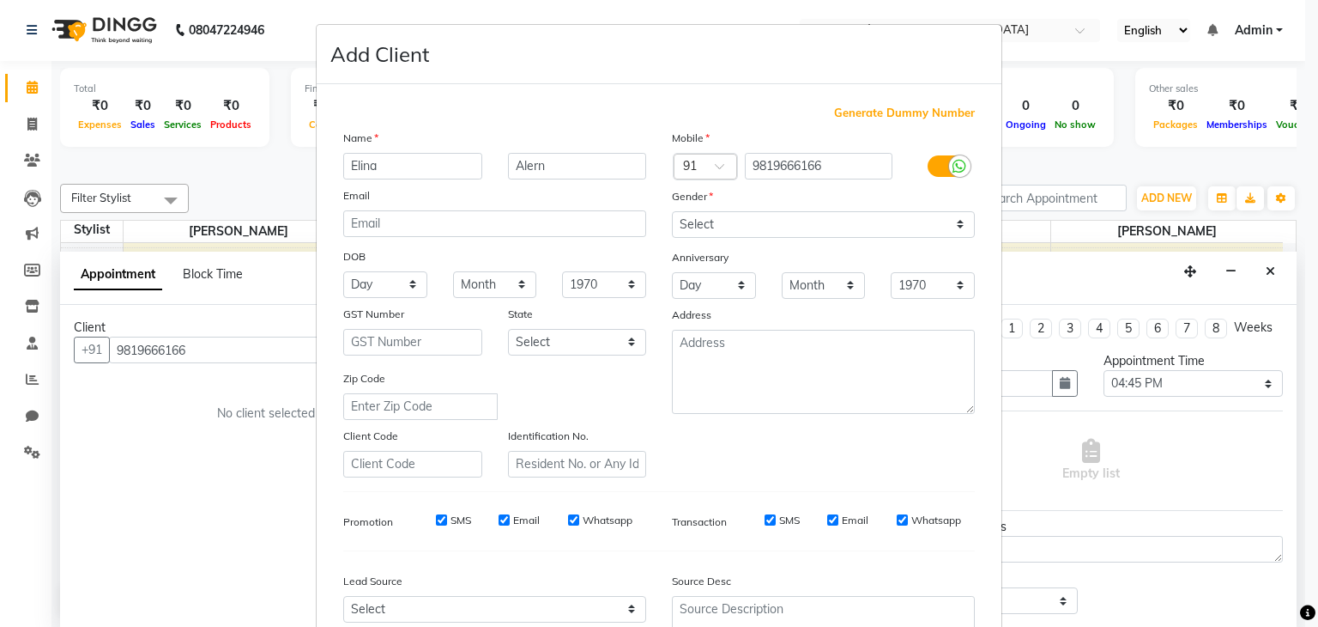
click at [436, 525] on input "SMS" at bounding box center [441, 519] width 11 height 11
checkbox input "false"
click at [499, 520] on input "Email" at bounding box center [504, 519] width 11 height 11
checkbox input "false"
click at [568, 523] on input "Whatsapp" at bounding box center [573, 519] width 11 height 11
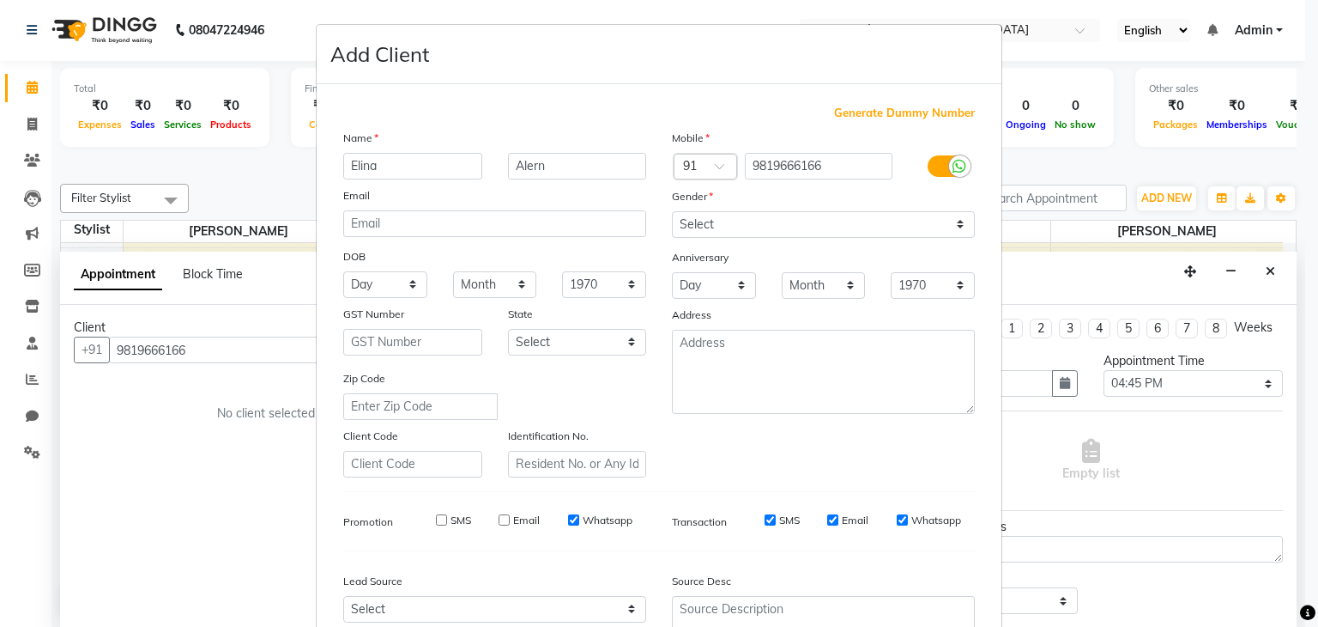
checkbox input "false"
click at [765, 521] on input "SMS" at bounding box center [770, 519] width 11 height 11
checkbox input "false"
click at [827, 520] on input "Email" at bounding box center [832, 519] width 11 height 11
checkbox input "false"
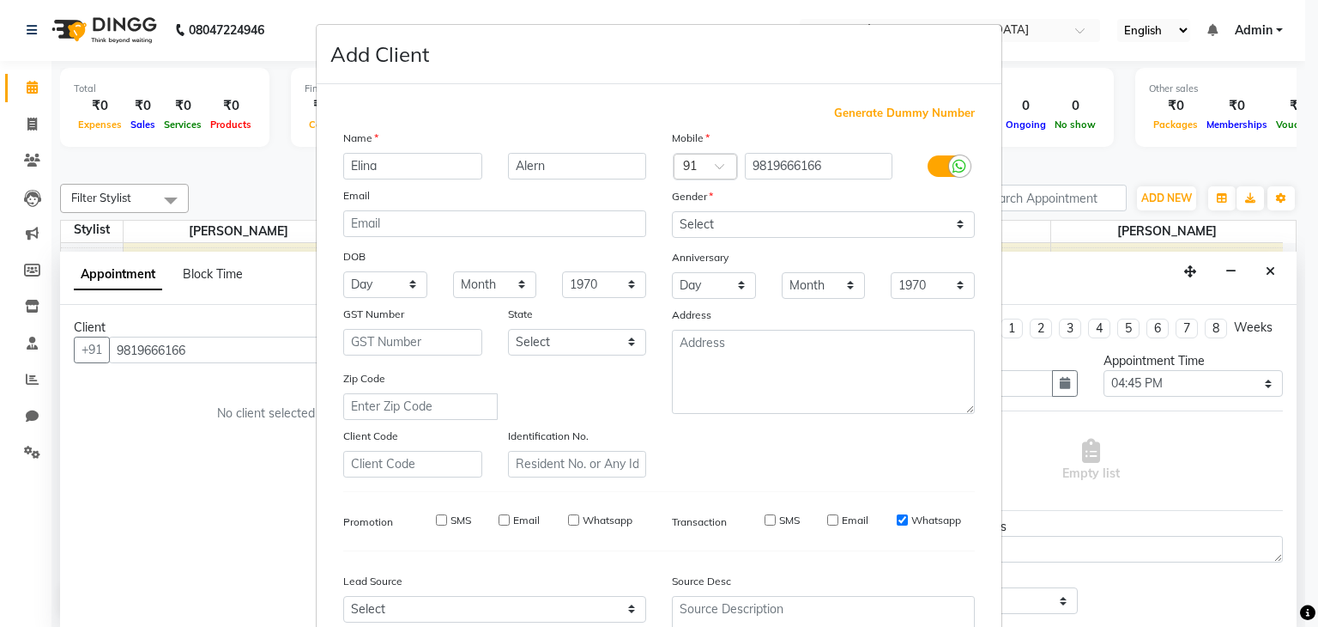
click at [897, 524] on input "Whatsapp" at bounding box center [902, 519] width 11 height 11
checkbox input "false"
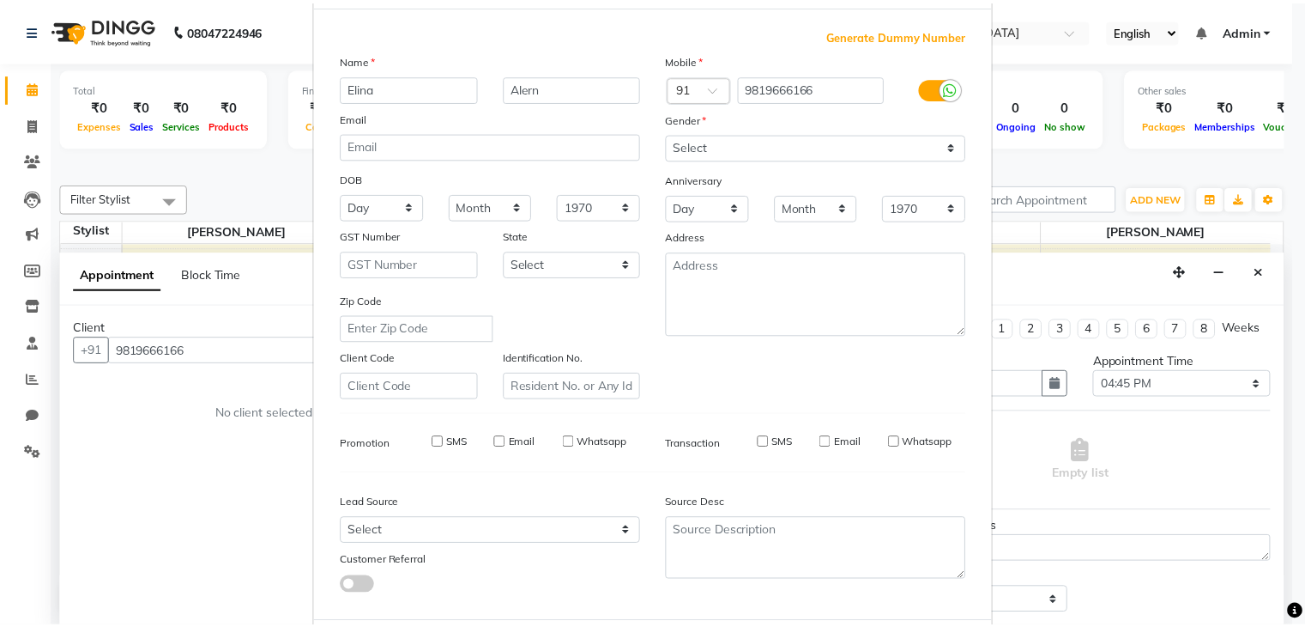
scroll to position [174, 0]
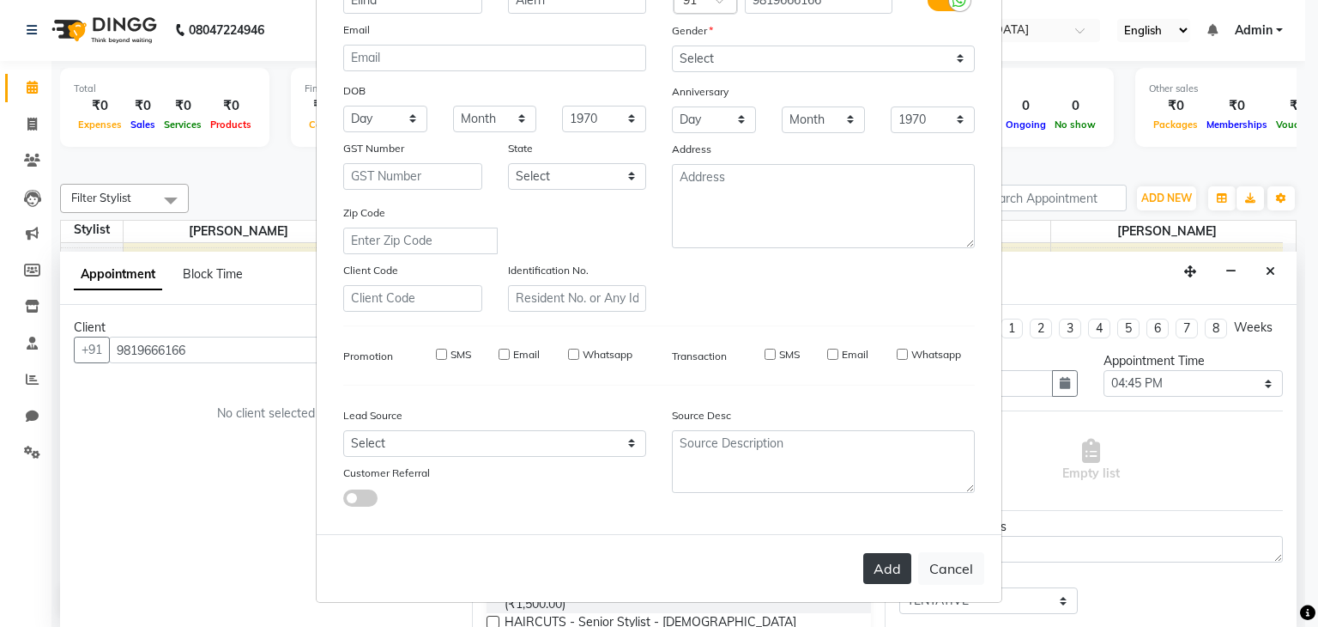
click at [896, 564] on button "Add" at bounding box center [887, 568] width 48 height 31
select select
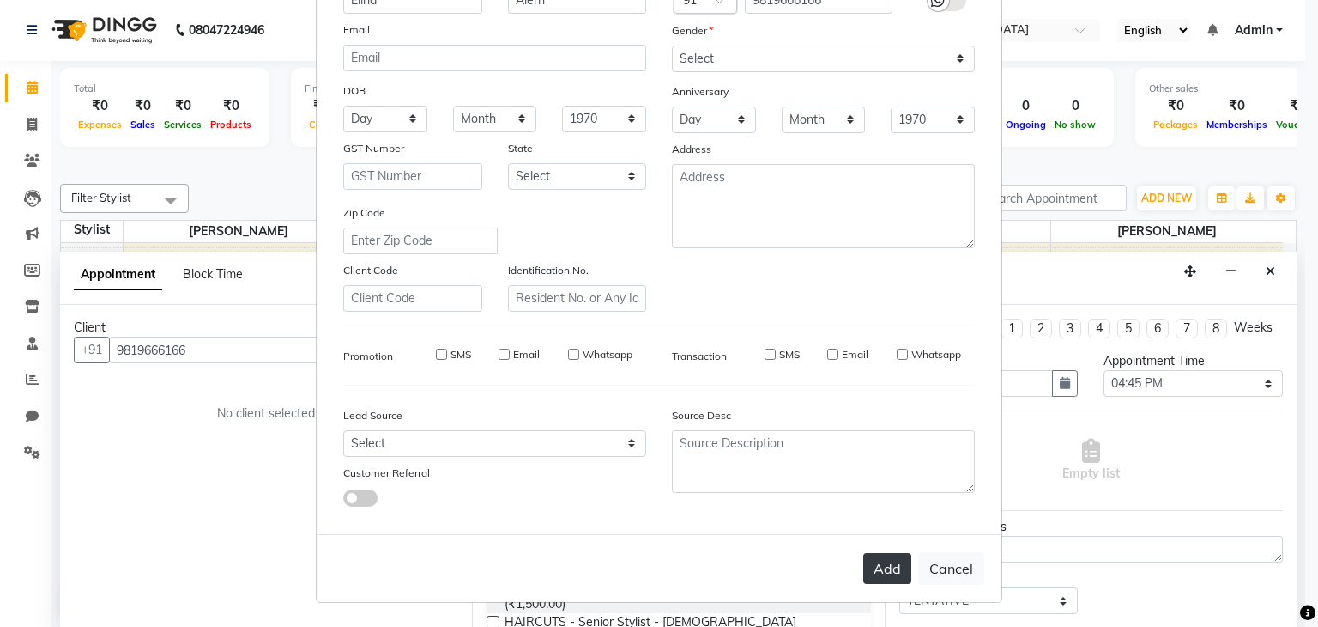
select select
checkbox input "false"
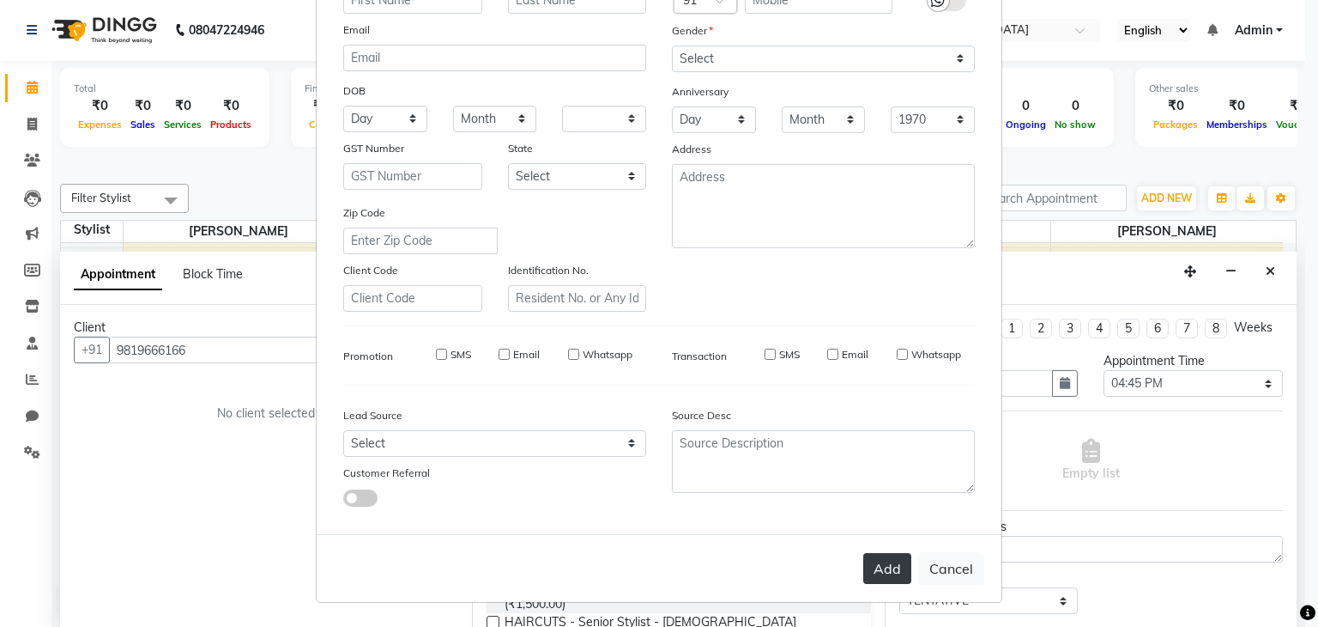
checkbox input "false"
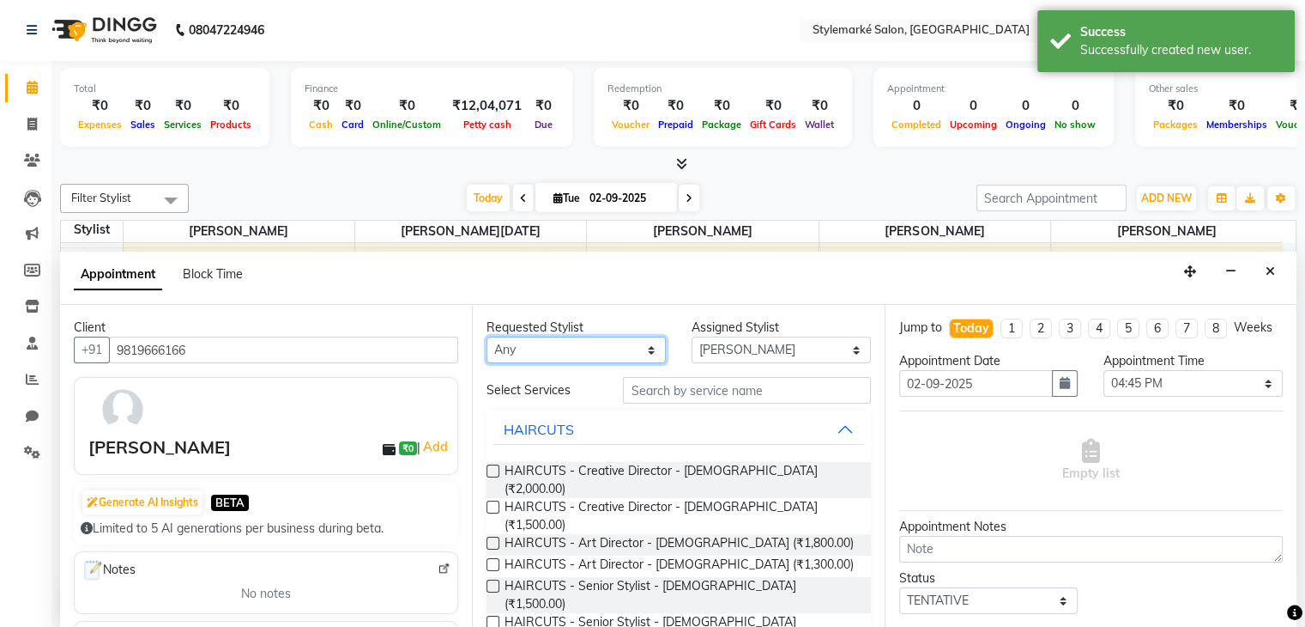
click at [609, 336] on select "Any [PERSON_NAME] ⁠[PERSON_NAME][DATE] ⁠[PERSON_NAME] [PERSON_NAME] [PERSON_NAM…" at bounding box center [576, 349] width 179 height 27
select select "71244"
click at [487, 336] on select "Any [PERSON_NAME] ⁠[PERSON_NAME][DATE] ⁠[PERSON_NAME] [PERSON_NAME] [PERSON_NAM…" at bounding box center [576, 349] width 179 height 27
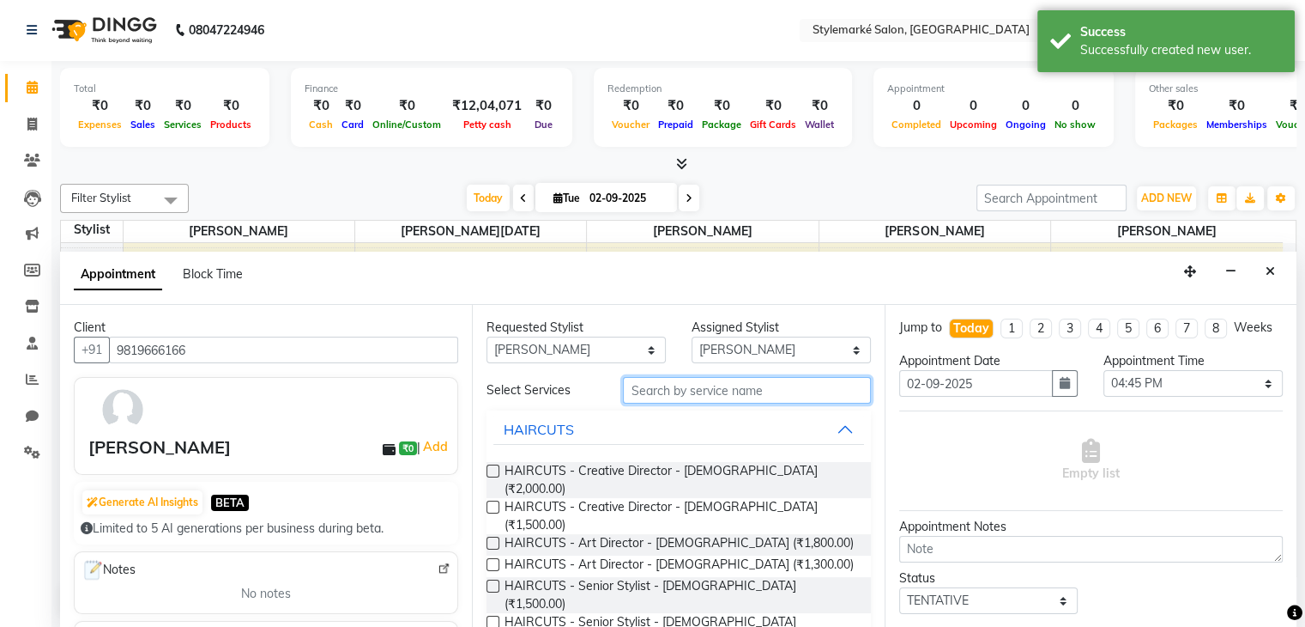
click at [667, 396] on input "text" at bounding box center [746, 390] width 247 height 27
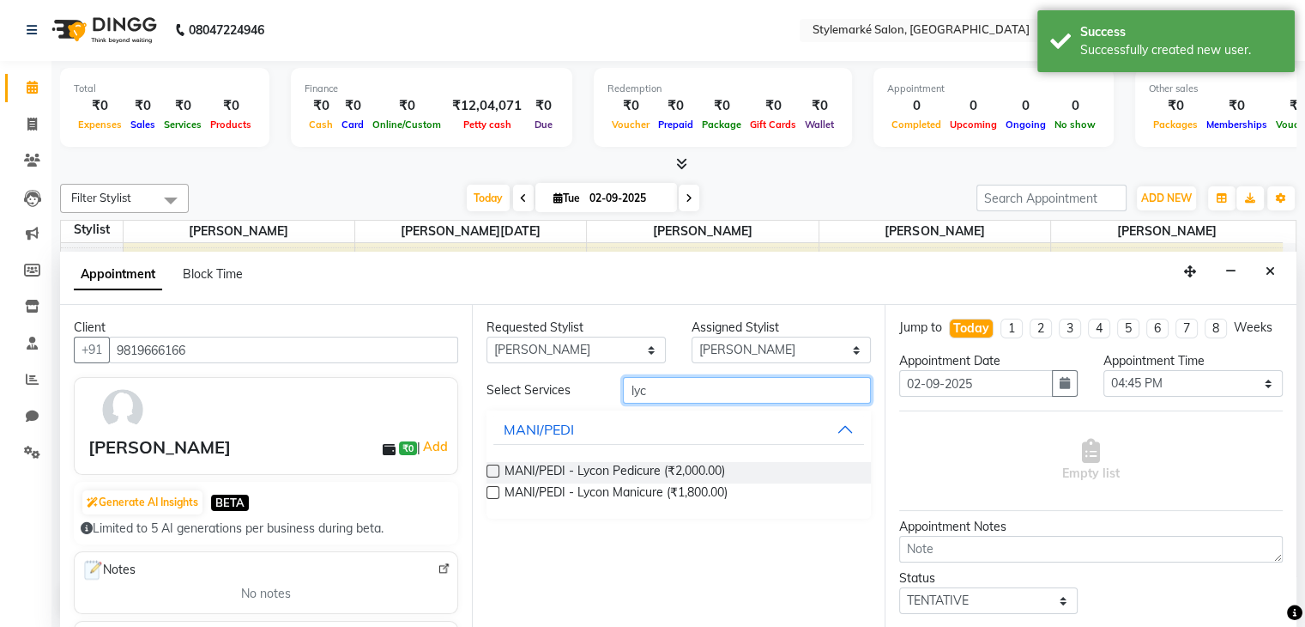
type input "lyc"
click at [493, 469] on label at bounding box center [493, 470] width 13 height 13
click at [493, 469] on input "checkbox" at bounding box center [492, 472] width 11 height 11
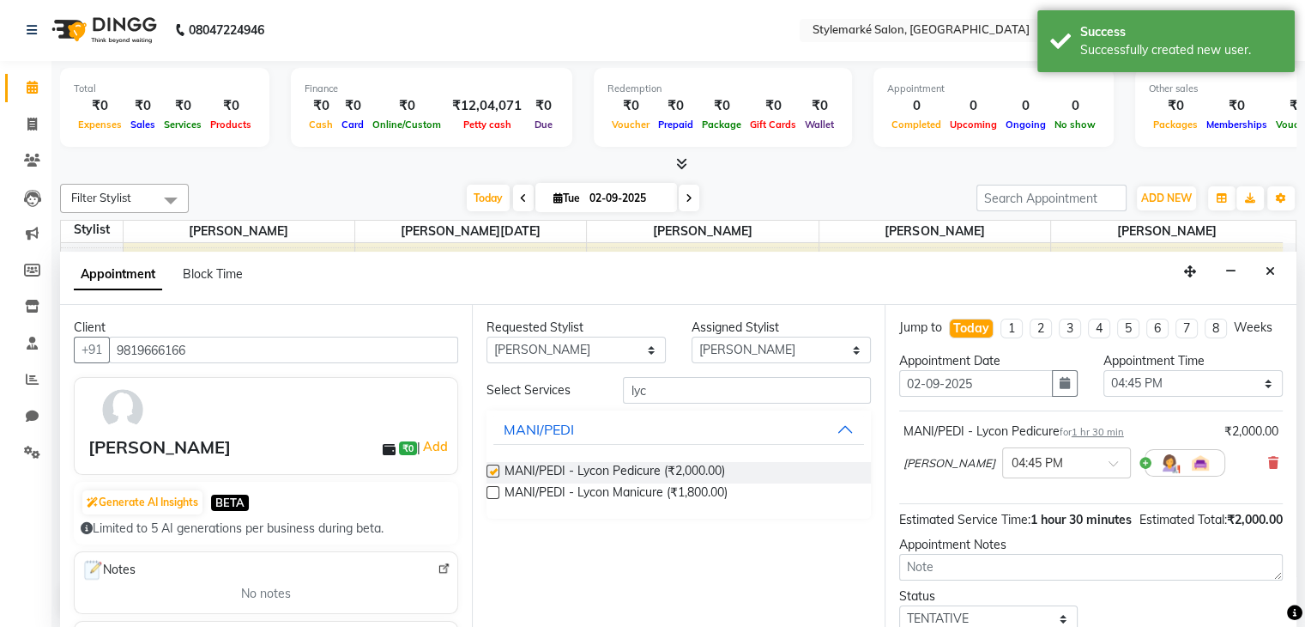
checkbox input "false"
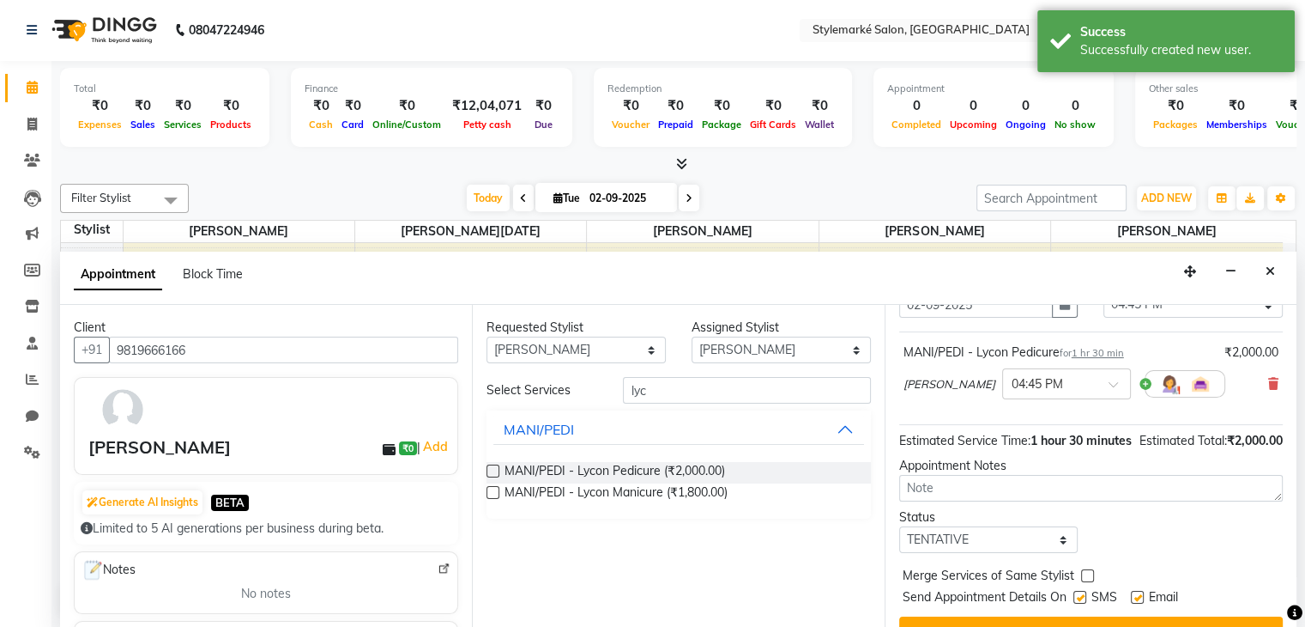
scroll to position [146, 0]
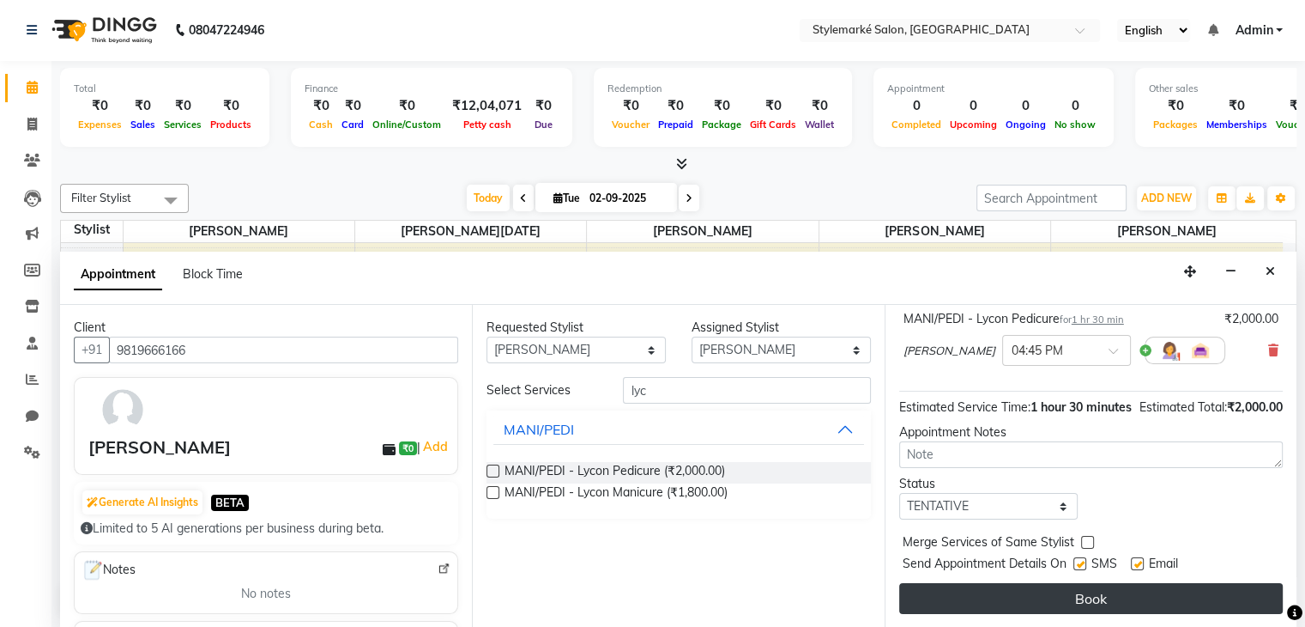
click at [1078, 598] on button "Book" at bounding box center [1091, 598] width 384 height 31
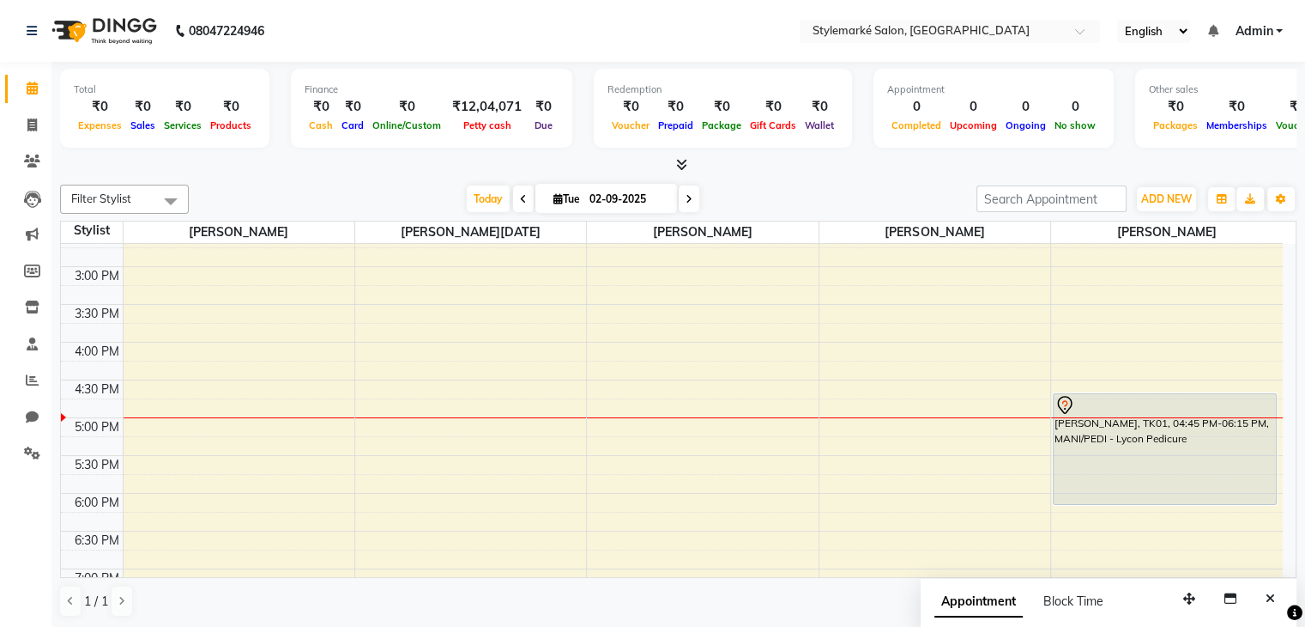
scroll to position [391, 0]
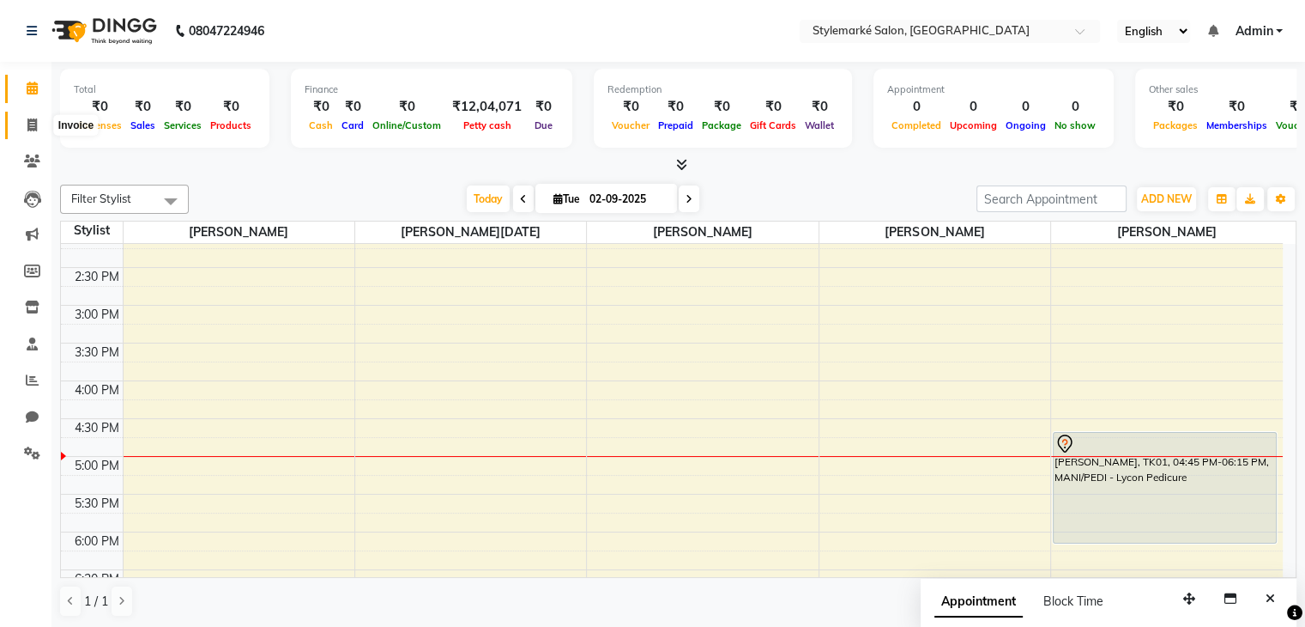
click at [31, 131] on span at bounding box center [32, 126] width 30 height 20
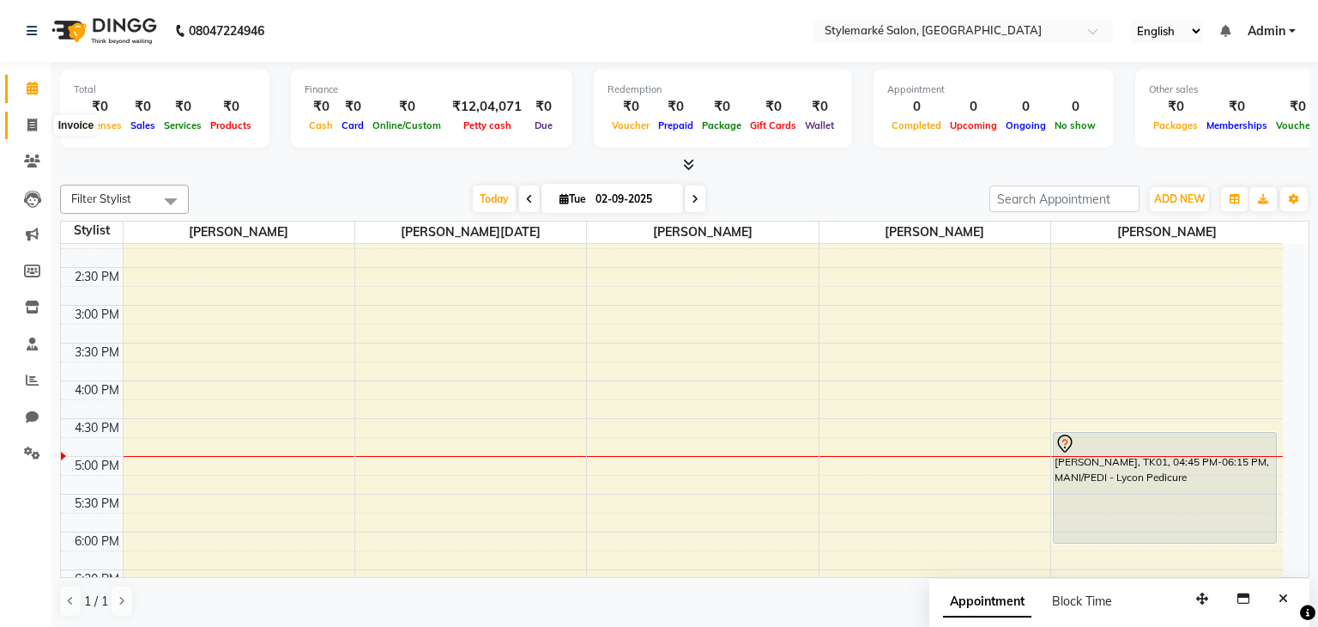
select select "service"
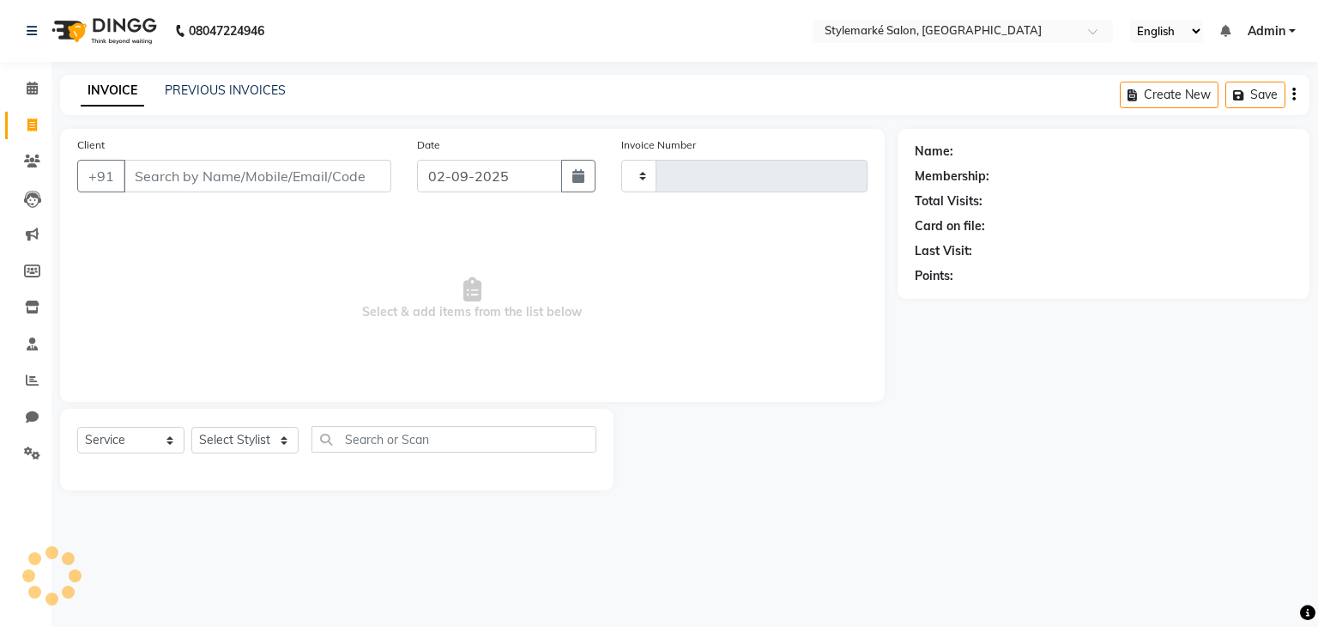
type input "0921"
select select "7909"
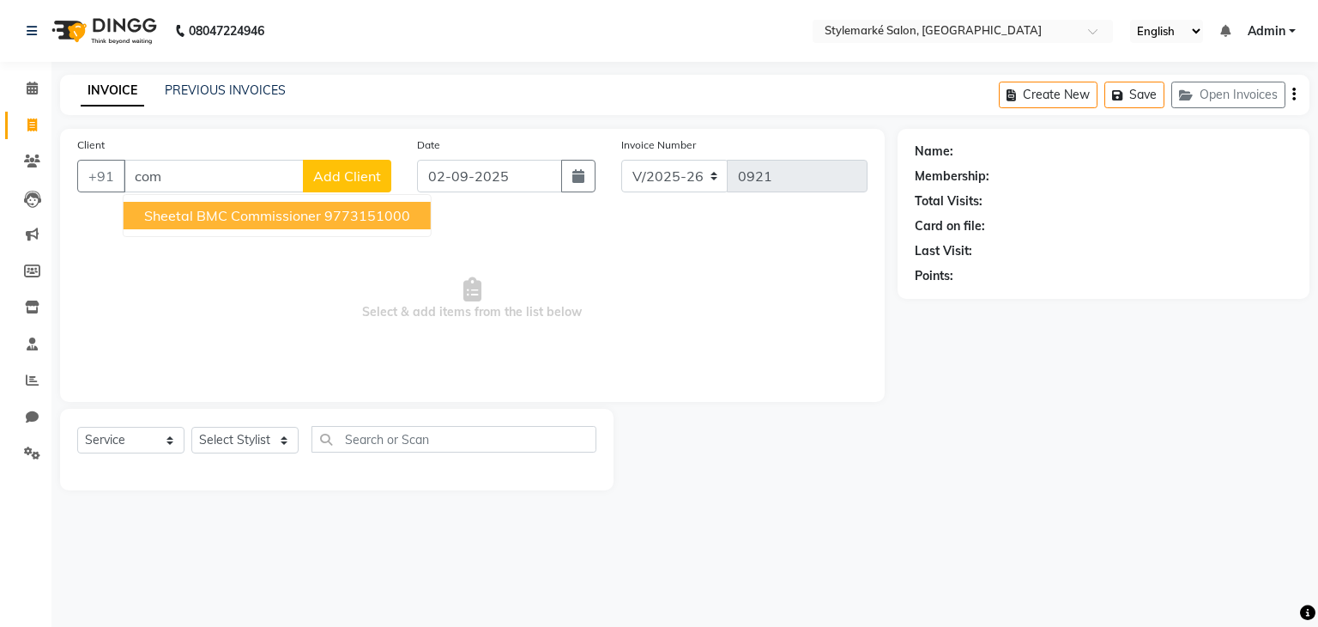
click at [217, 221] on span "Sheetal BMC commissioner" at bounding box center [232, 215] width 177 height 17
type input "9773151000"
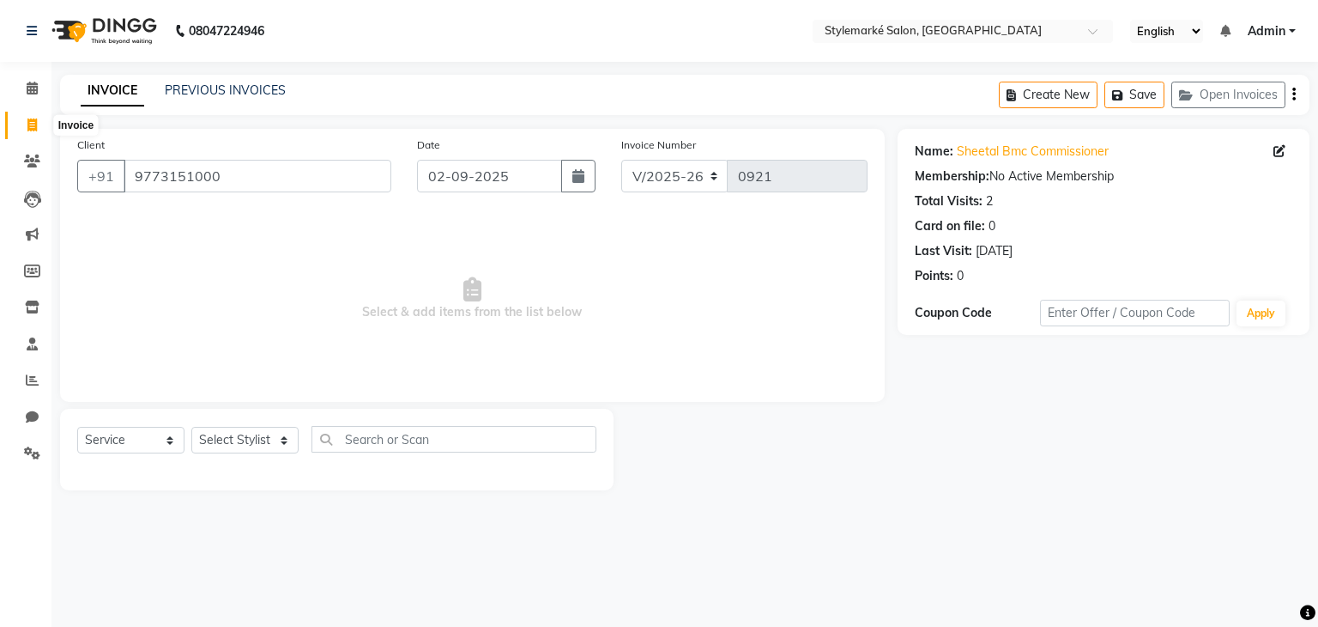
click at [27, 122] on icon at bounding box center [31, 124] width 9 height 13
select select "service"
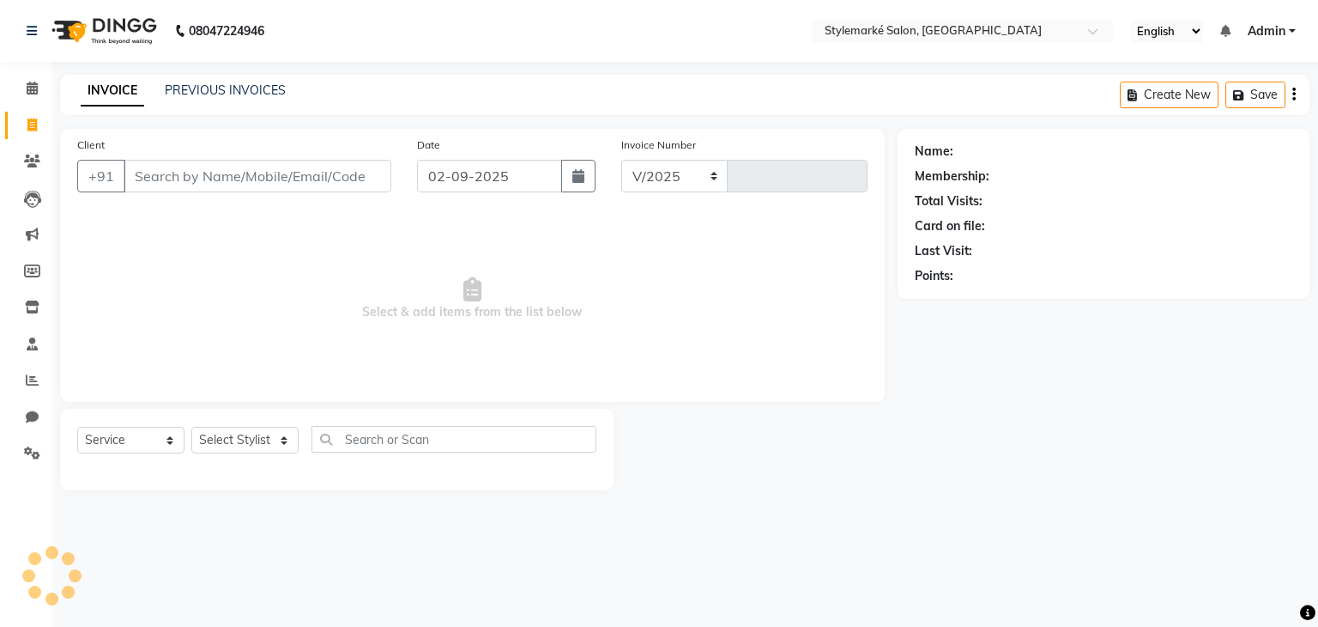
select select "7909"
type input "0921"
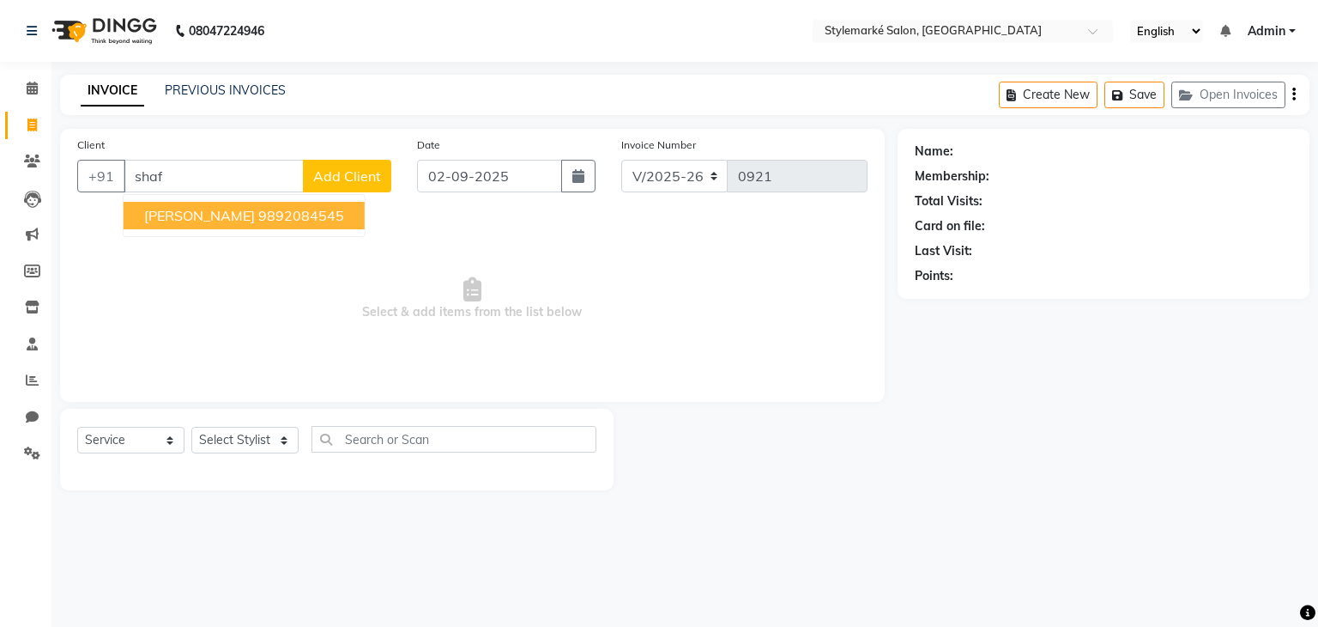
click at [201, 214] on span "[PERSON_NAME]" at bounding box center [199, 215] width 111 height 17
type input "9892084545"
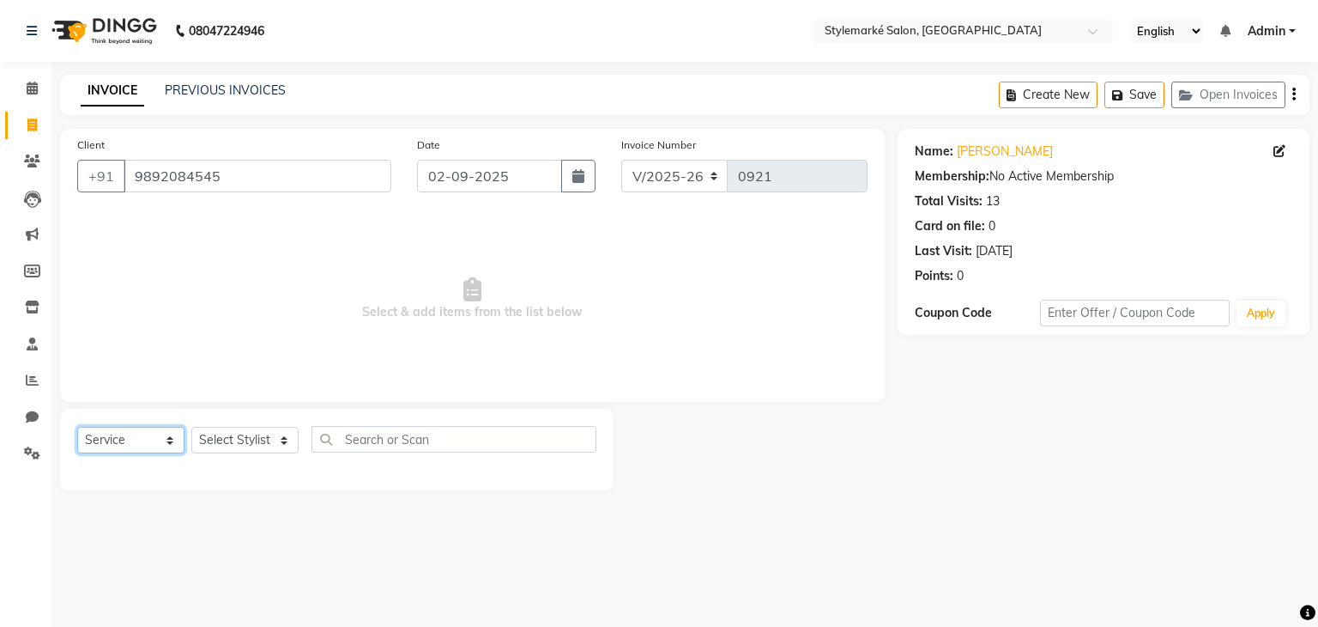
click at [169, 437] on select "Select Service Product Membership Package Voucher Prepaid Gift Card" at bounding box center [130, 440] width 107 height 27
select select "product"
click at [77, 427] on select "Select Service Product Membership Package Voucher Prepaid Gift Card" at bounding box center [130, 440] width 107 height 27
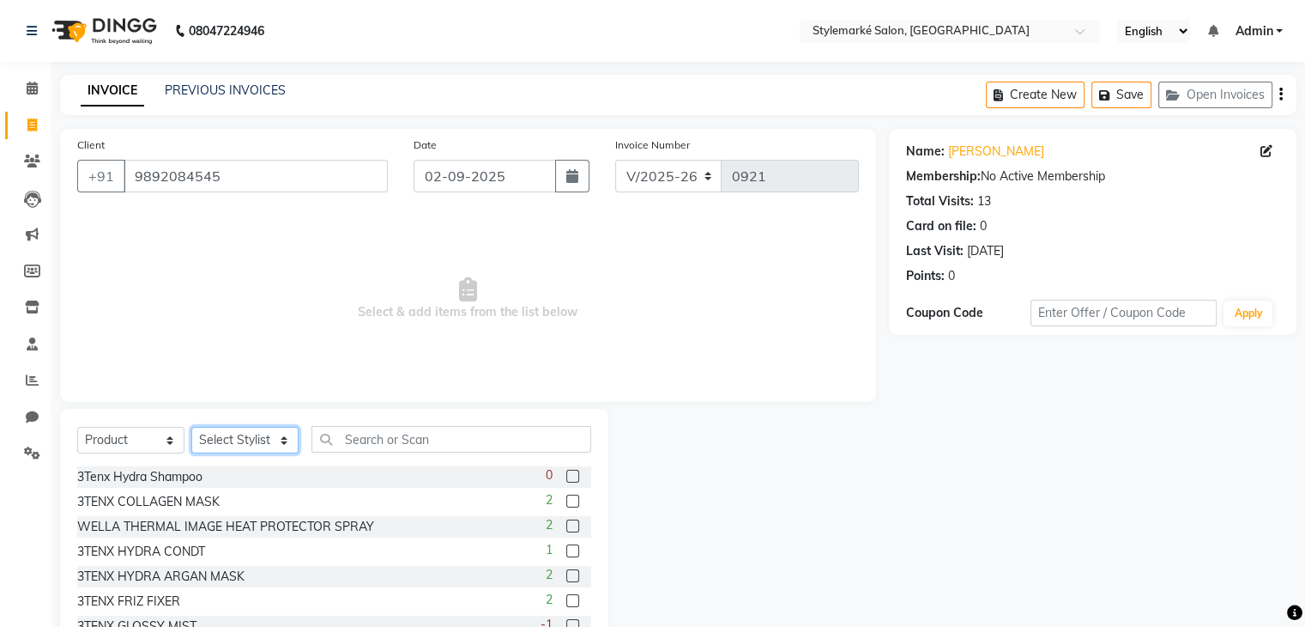
click at [278, 437] on select "Select Stylist [PERSON_NAME] ⁠[PERSON_NAME][DATE] ⁠[PERSON_NAME] [PERSON_NAME] …" at bounding box center [244, 440] width 107 height 27
click at [278, 438] on select "Select Stylist [PERSON_NAME] ⁠[PERSON_NAME][DATE] ⁠[PERSON_NAME] [PERSON_NAME] …" at bounding box center [244, 440] width 107 height 27
click at [191, 427] on select "Select Stylist [PERSON_NAME] ⁠[PERSON_NAME][DATE] ⁠[PERSON_NAME] [PERSON_NAME] …" at bounding box center [244, 440] width 107 height 27
click at [276, 447] on select "Select Stylist [PERSON_NAME] ⁠[PERSON_NAME][DATE] ⁠[PERSON_NAME] [PERSON_NAME] …" at bounding box center [244, 440] width 107 height 27
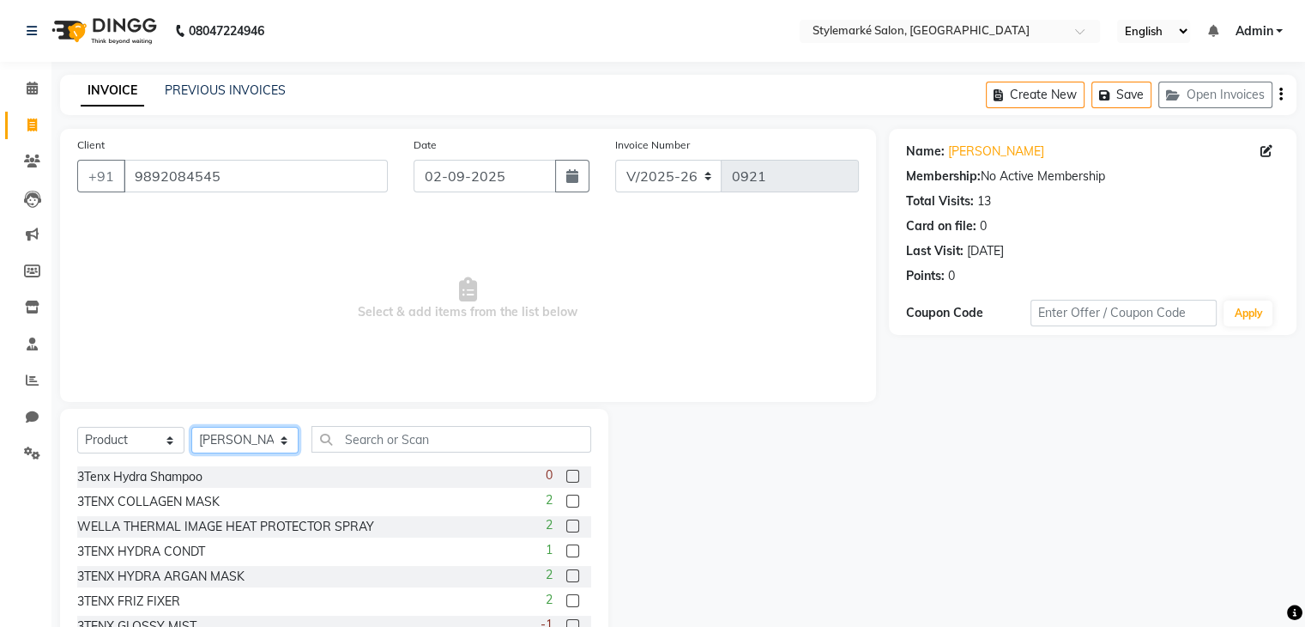
select select "71239"
click at [191, 427] on select "Select Stylist [PERSON_NAME] ⁠[PERSON_NAME][DATE] ⁠[PERSON_NAME] [PERSON_NAME] …" at bounding box center [244, 440] width 107 height 27
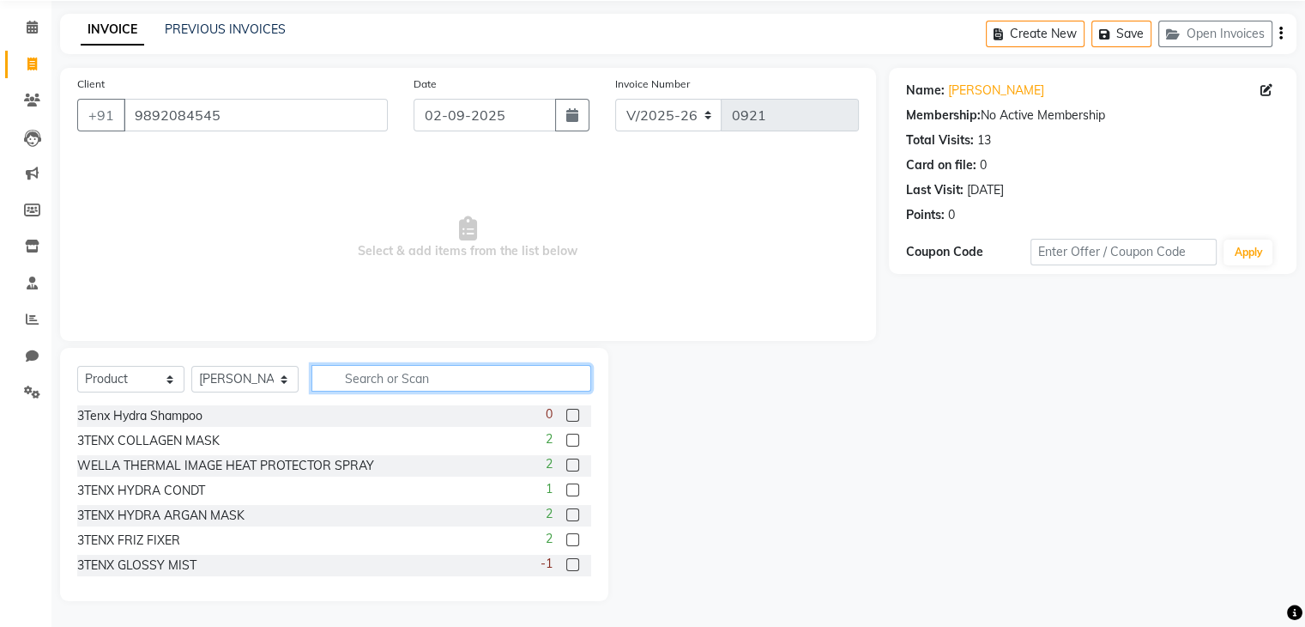
click at [342, 385] on input "text" at bounding box center [452, 378] width 280 height 27
click at [566, 543] on label at bounding box center [572, 539] width 13 height 13
click at [566, 543] on input "checkbox" at bounding box center [571, 540] width 11 height 11
click at [566, 543] on label at bounding box center [572, 539] width 13 height 13
click at [566, 543] on input "checkbox" at bounding box center [571, 540] width 11 height 11
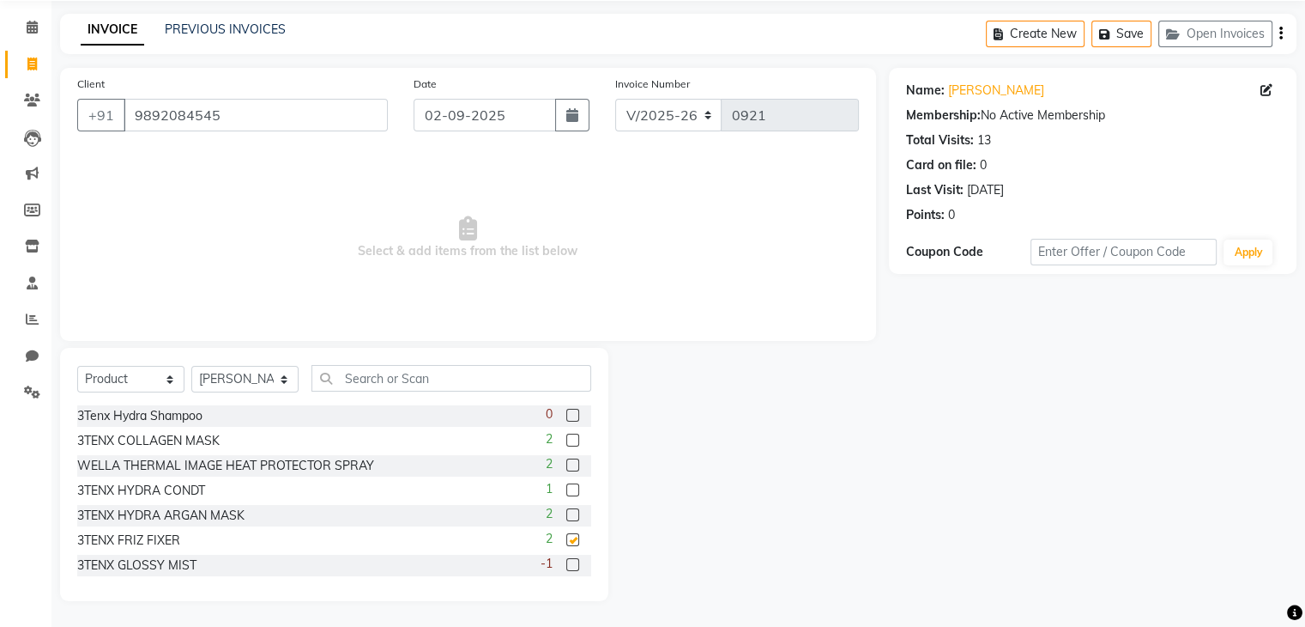
checkbox input "false"
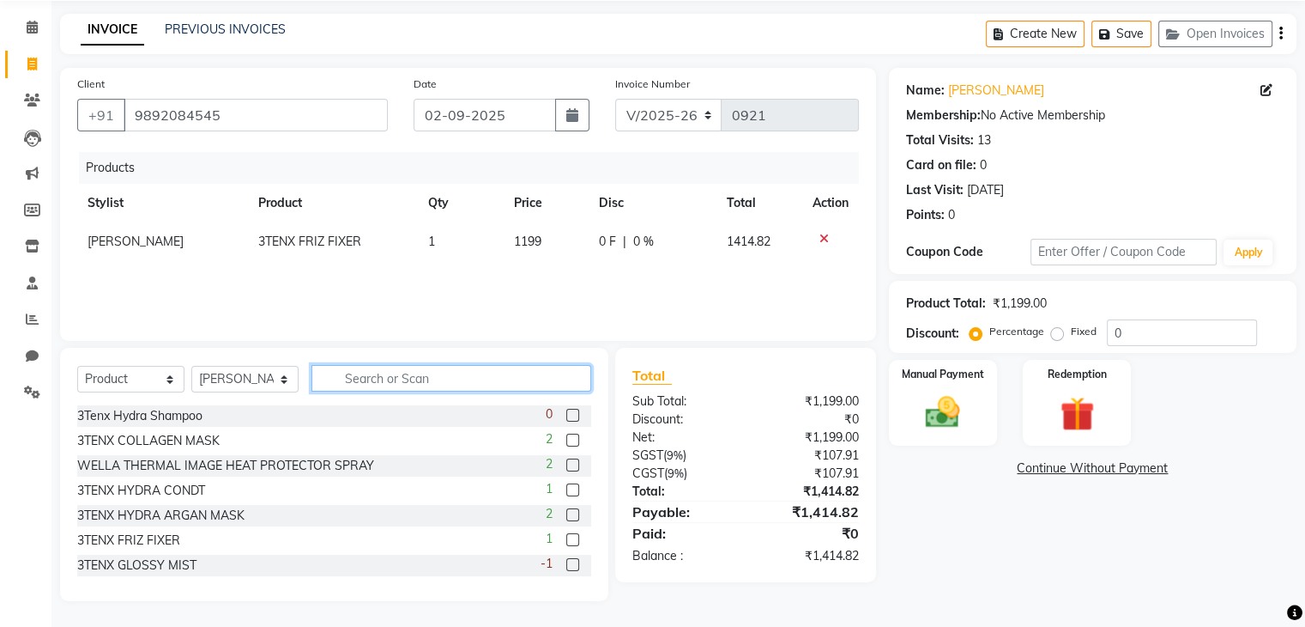
click at [355, 381] on input "text" at bounding box center [452, 378] width 280 height 27
click at [566, 439] on label at bounding box center [572, 439] width 13 height 13
click at [566, 439] on input "checkbox" at bounding box center [571, 440] width 11 height 11
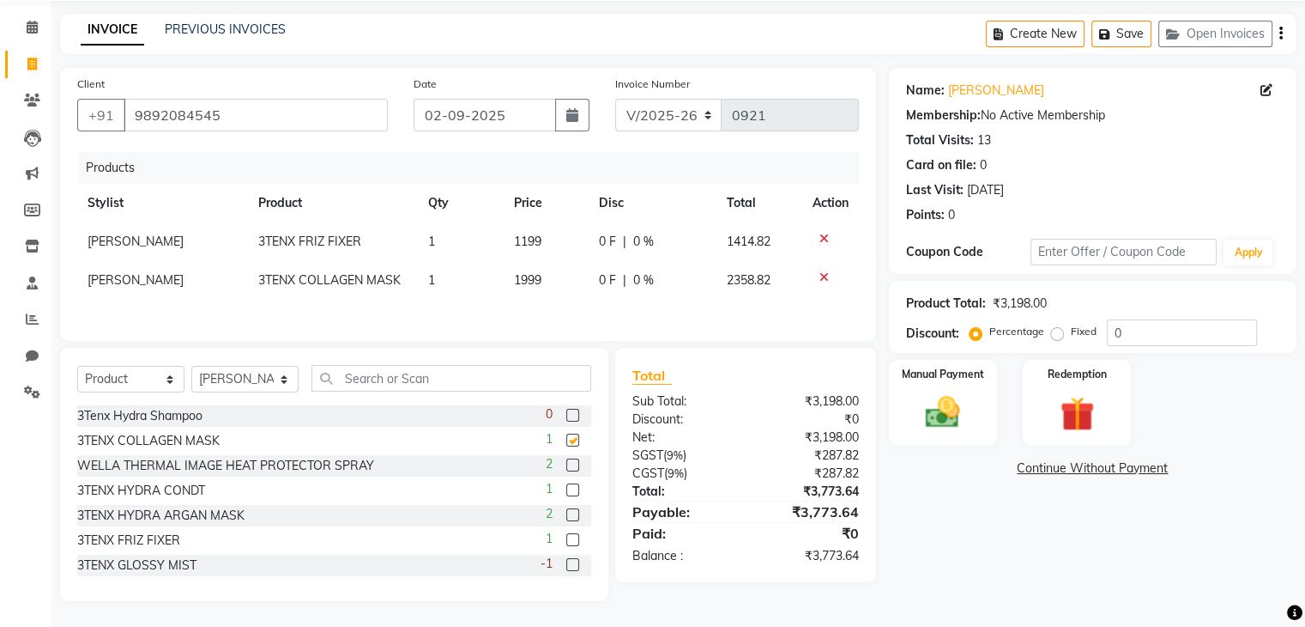
checkbox input "false"
click at [396, 385] on input "text" at bounding box center [452, 378] width 280 height 27
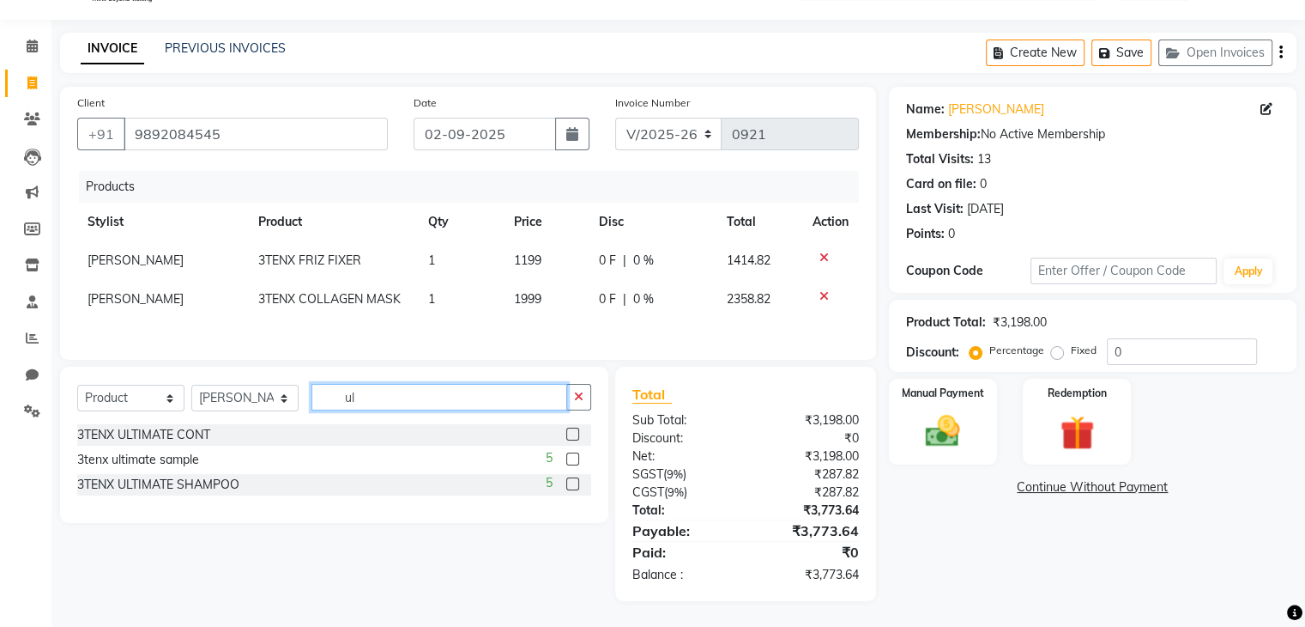
scroll to position [45, 0]
type input "ult"
click at [576, 481] on label at bounding box center [572, 483] width 13 height 13
click at [576, 481] on input "checkbox" at bounding box center [571, 484] width 11 height 11
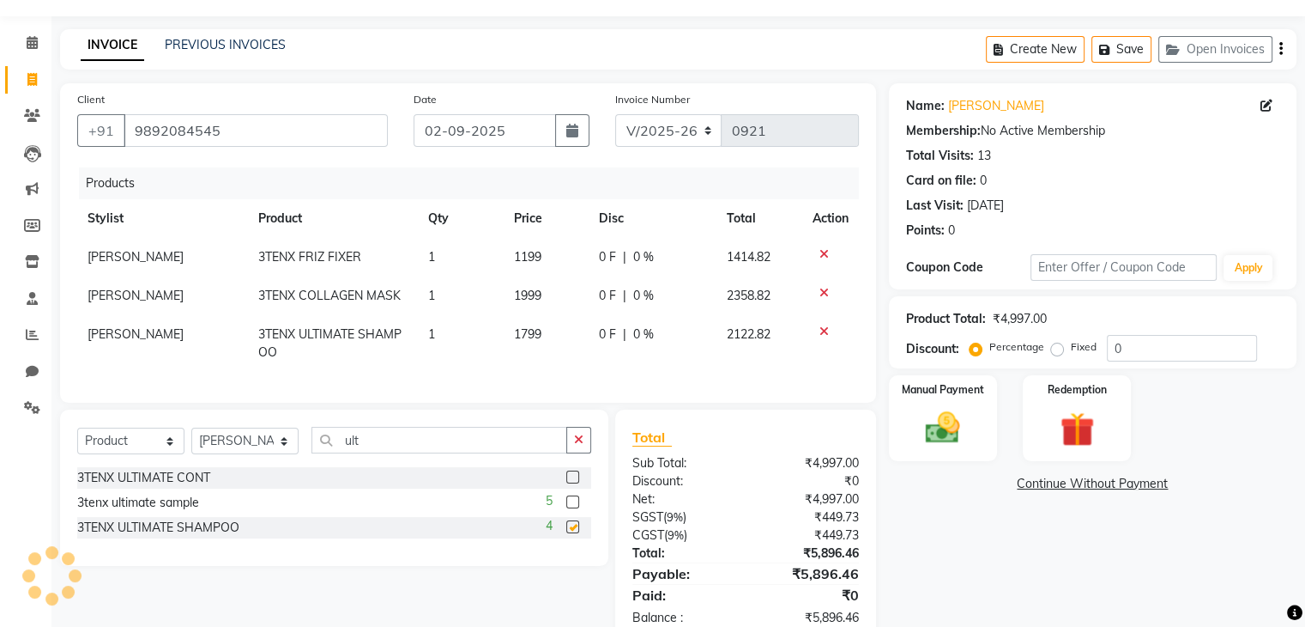
checkbox input "false"
click at [1281, 50] on icon "button" at bounding box center [1281, 49] width 3 height 1
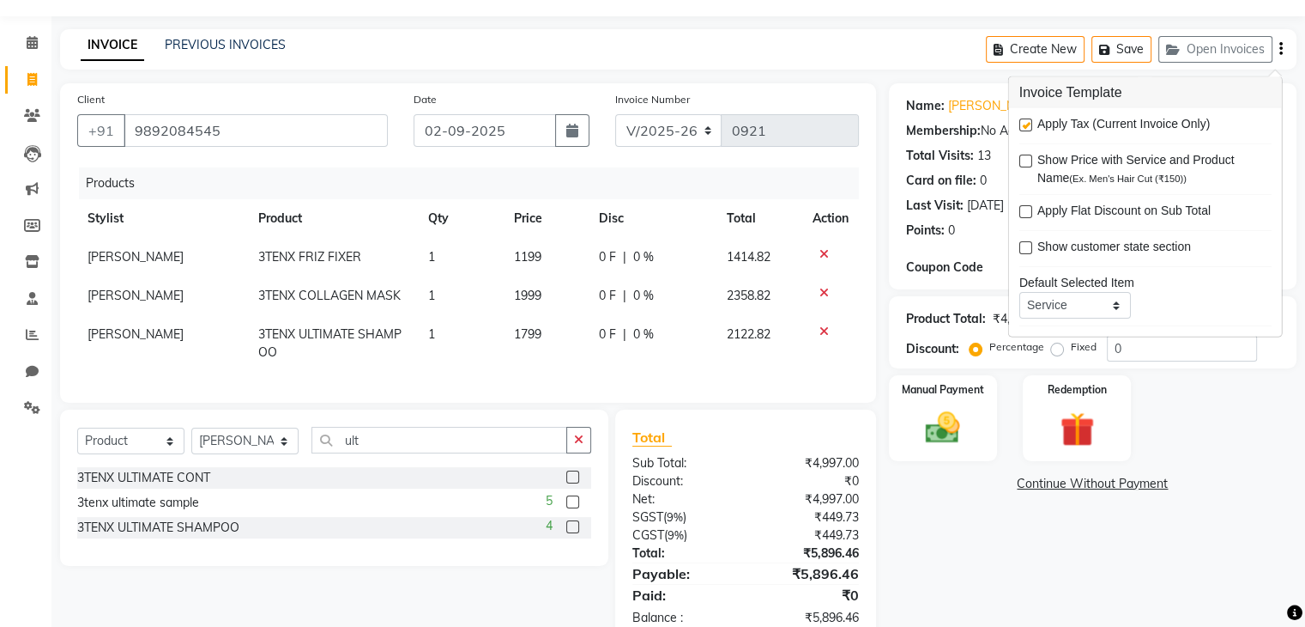
click at [1027, 121] on label at bounding box center [1026, 124] width 13 height 13
click at [1027, 121] on input "checkbox" at bounding box center [1025, 125] width 11 height 11
checkbox input "false"
click at [1125, 576] on div "Name: [PERSON_NAME] Membership: No Active Membership Total Visits: 13 Card on f…" at bounding box center [1099, 345] width 421 height 524
